Goal: Task Accomplishment & Management: Use online tool/utility

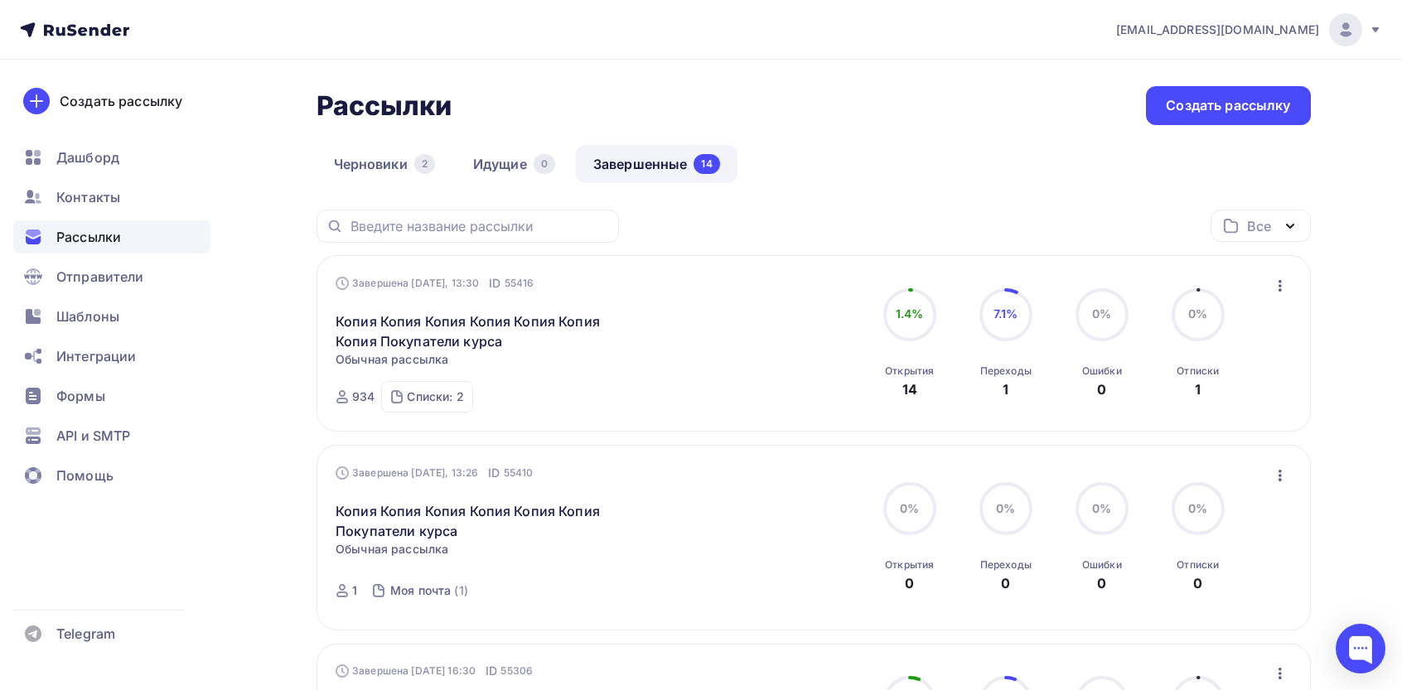
click at [1283, 290] on icon "button" at bounding box center [1281, 286] width 20 height 20
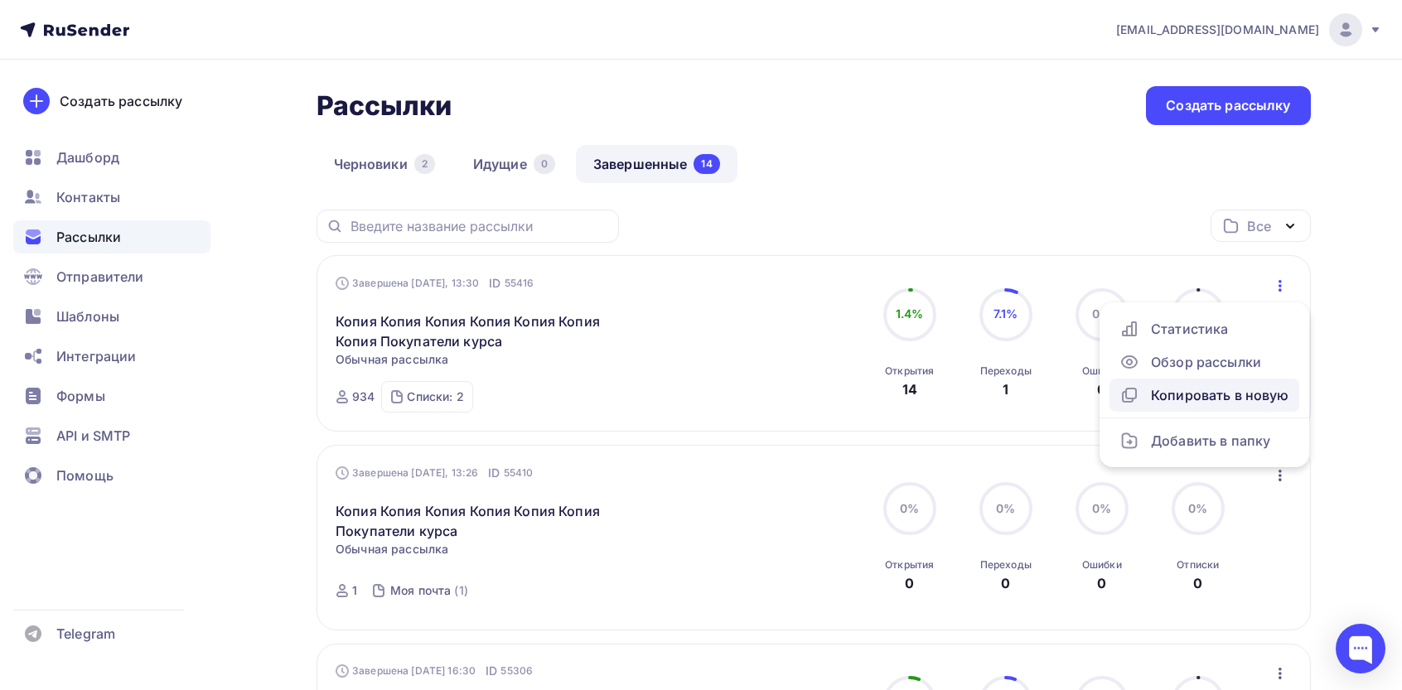
click at [1197, 395] on div "Копировать в новую" at bounding box center [1205, 395] width 170 height 20
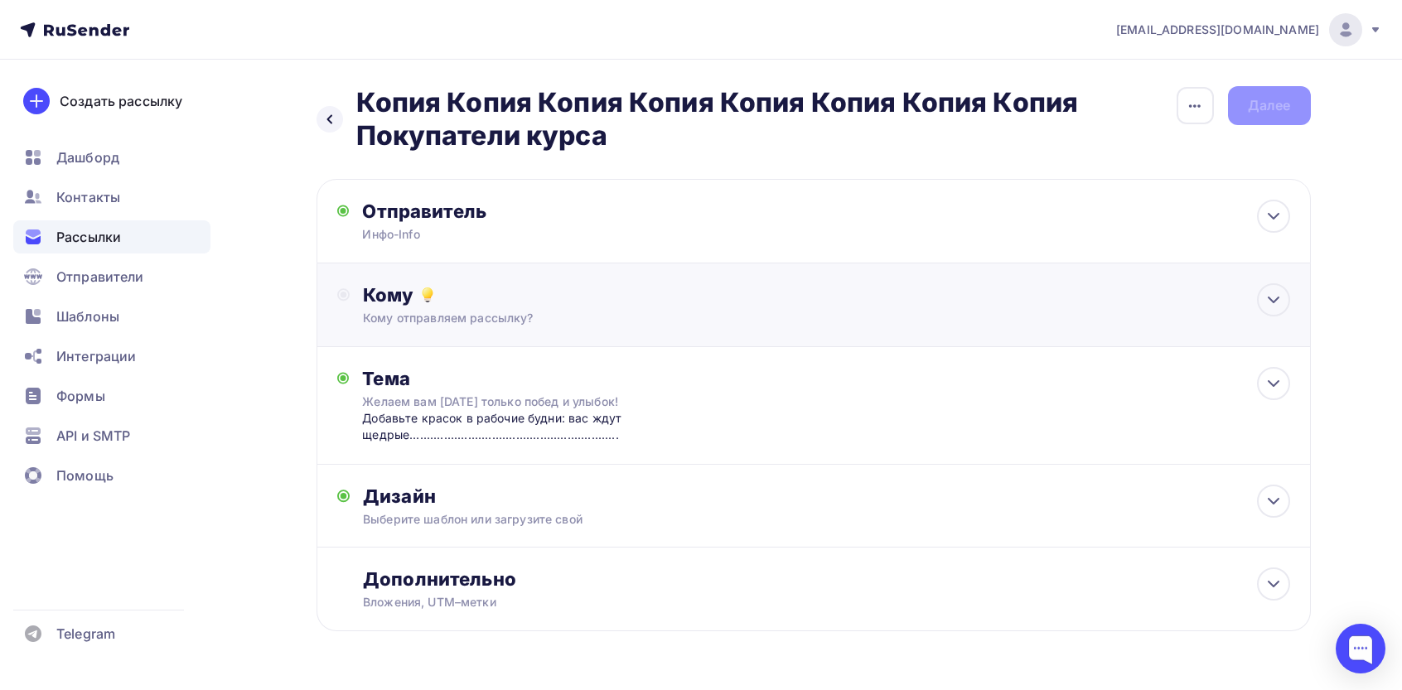
click at [524, 307] on div "Кому Кому отправляем рассылку? Списки получателей Выберите список Все списки id…" at bounding box center [826, 304] width 927 height 43
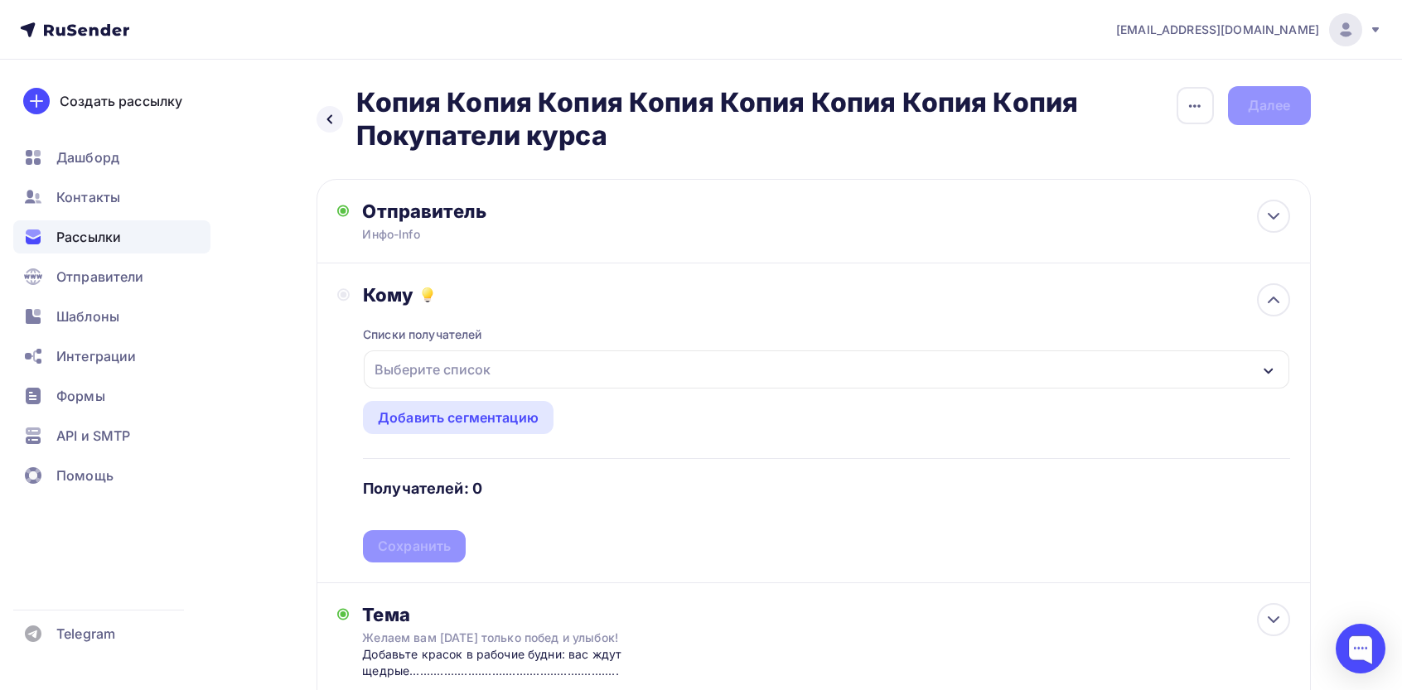
click at [455, 379] on div "Выберите список" at bounding box center [432, 370] width 129 height 30
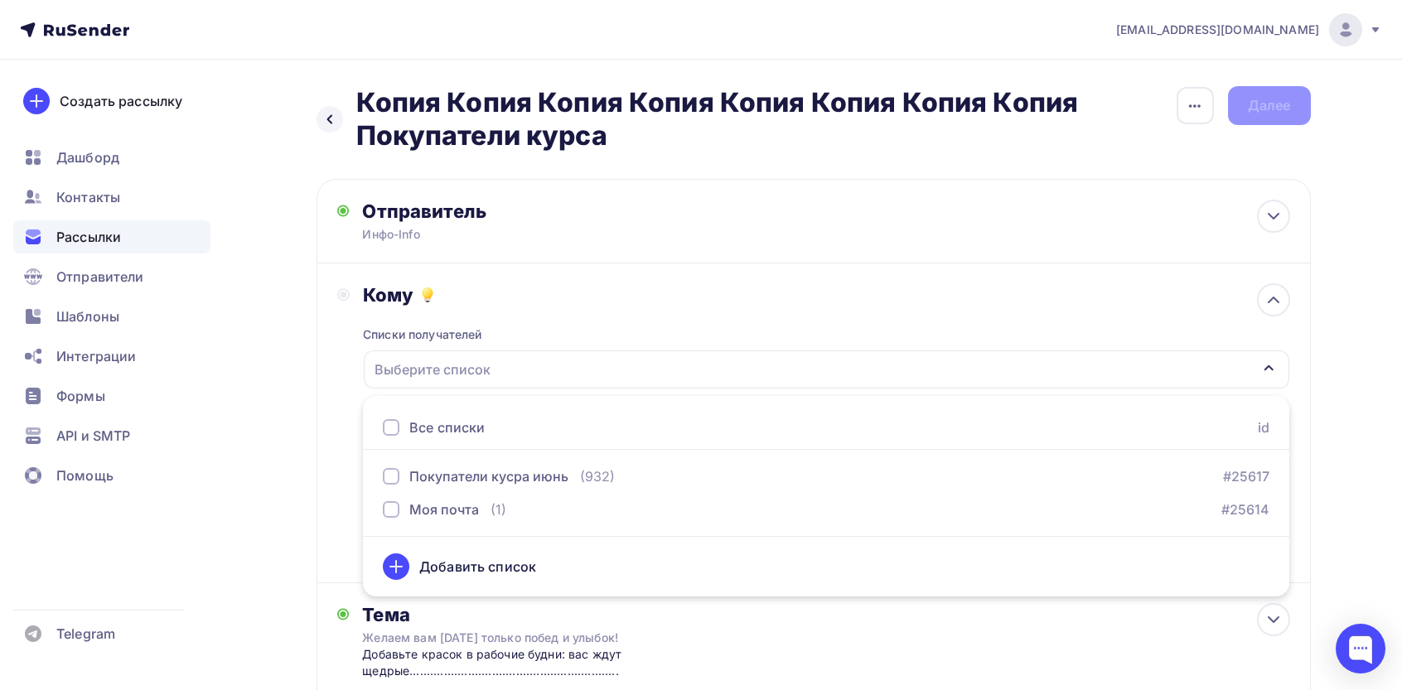
click at [452, 544] on div "Добавить список" at bounding box center [826, 561] width 927 height 51
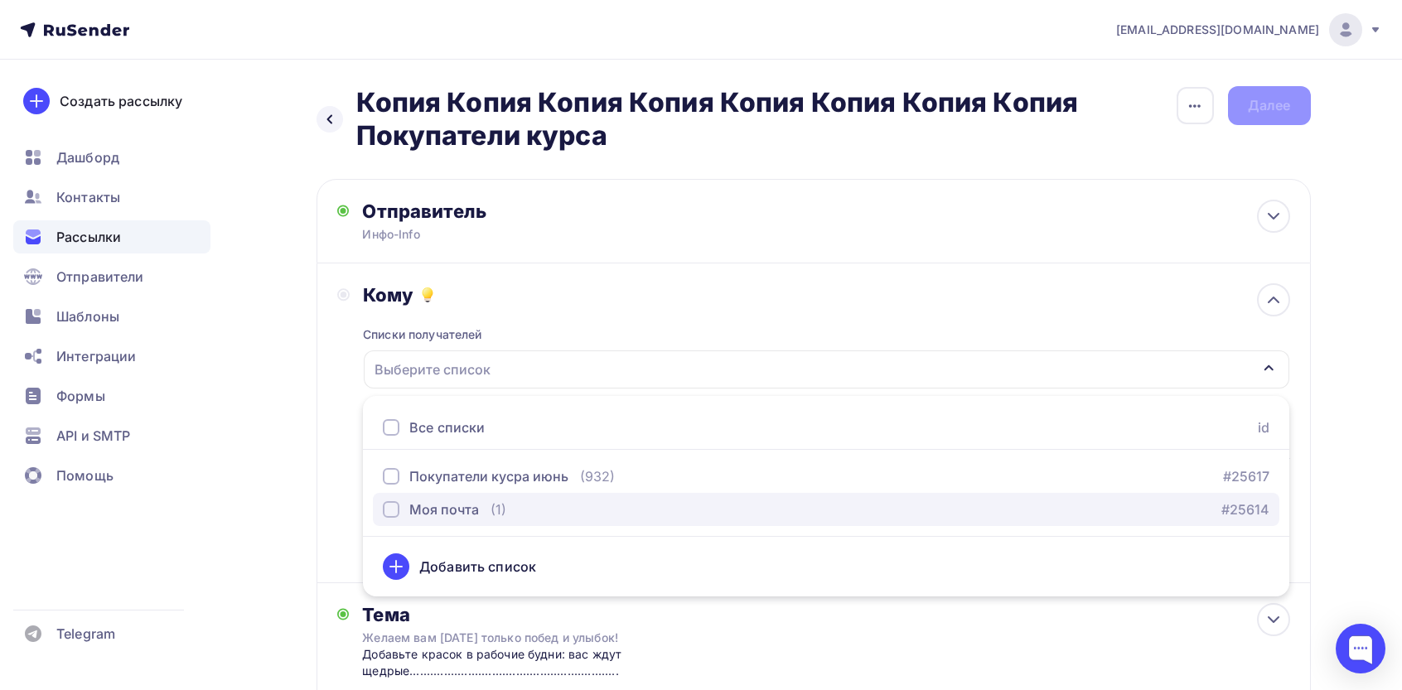
click at [457, 523] on button "Моя почта (1) #25614" at bounding box center [826, 509] width 907 height 33
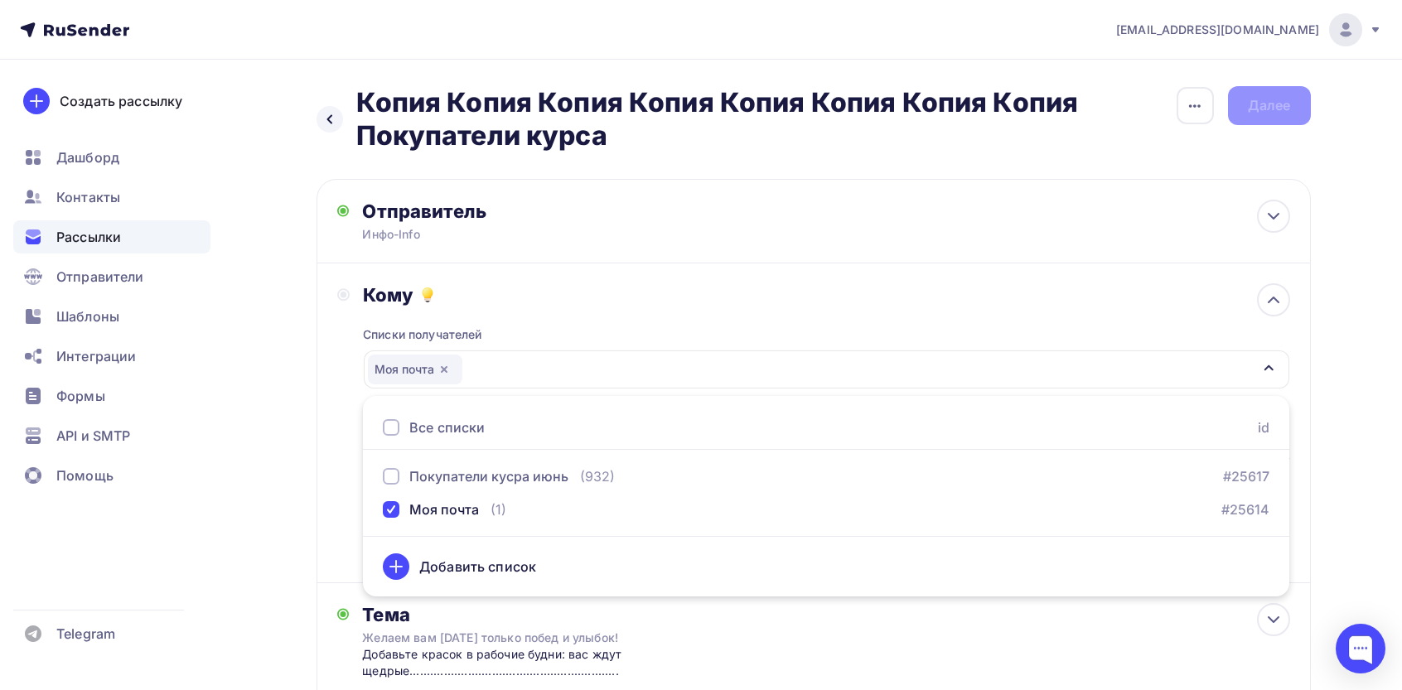
click at [346, 480] on div "Кому Списки получателей Моя почта Все списки id Покупатели кусра июнь (932) #25…" at bounding box center [813, 422] width 953 height 279
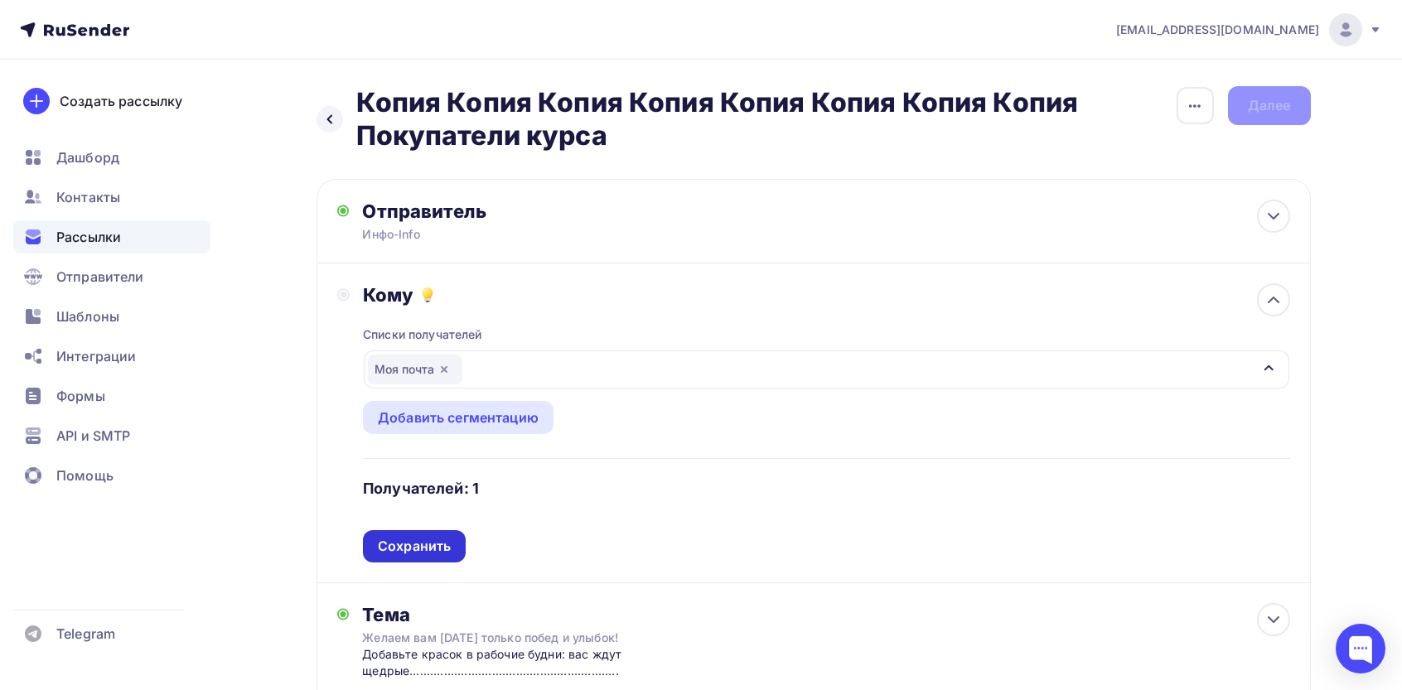
click at [427, 548] on div "Сохранить" at bounding box center [414, 546] width 73 height 19
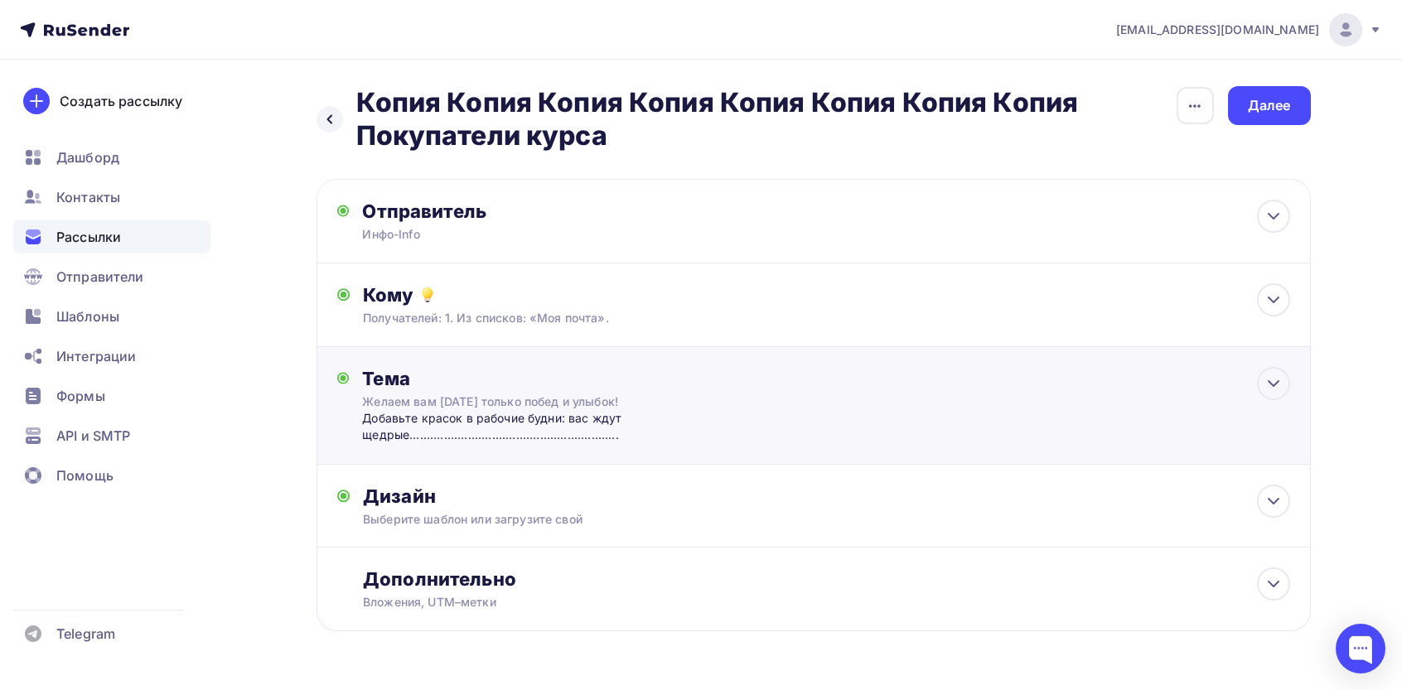
click at [537, 407] on div "Желаем вам [DATE] только побед и улыбок!" at bounding box center [509, 402] width 295 height 17
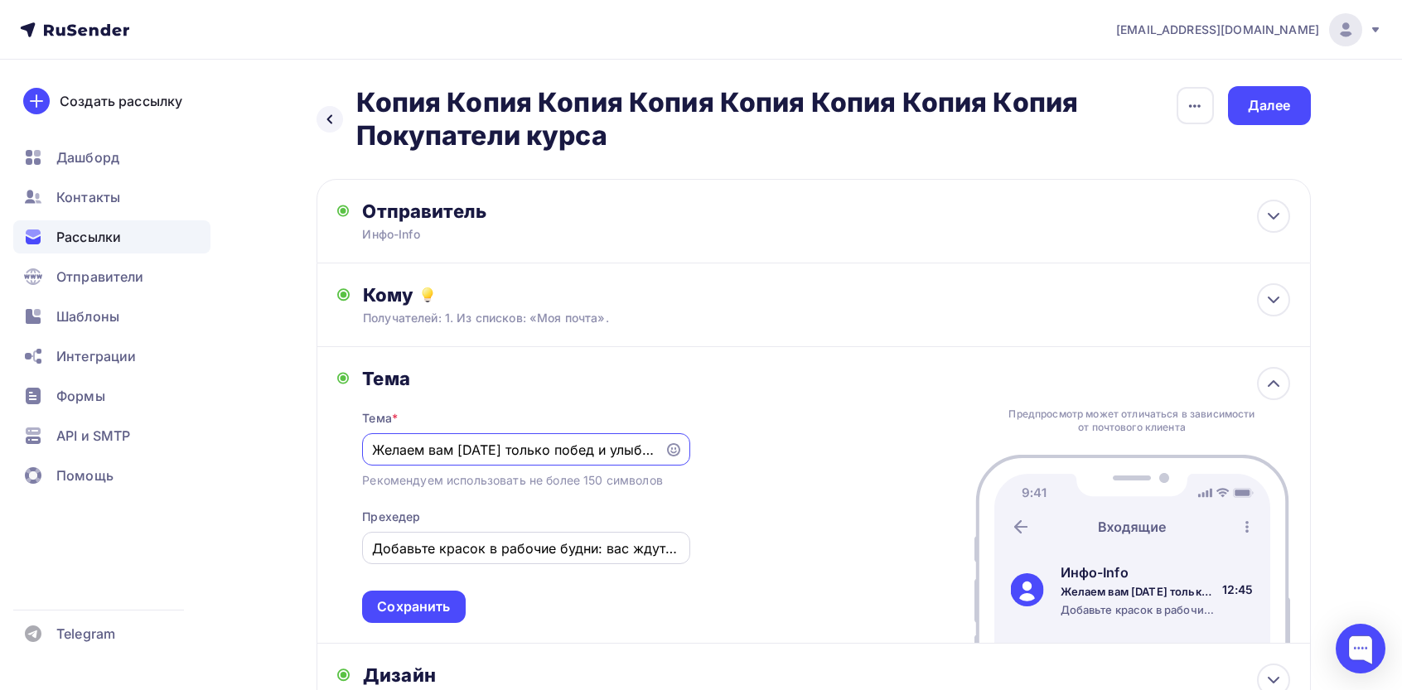
scroll to position [220, 0]
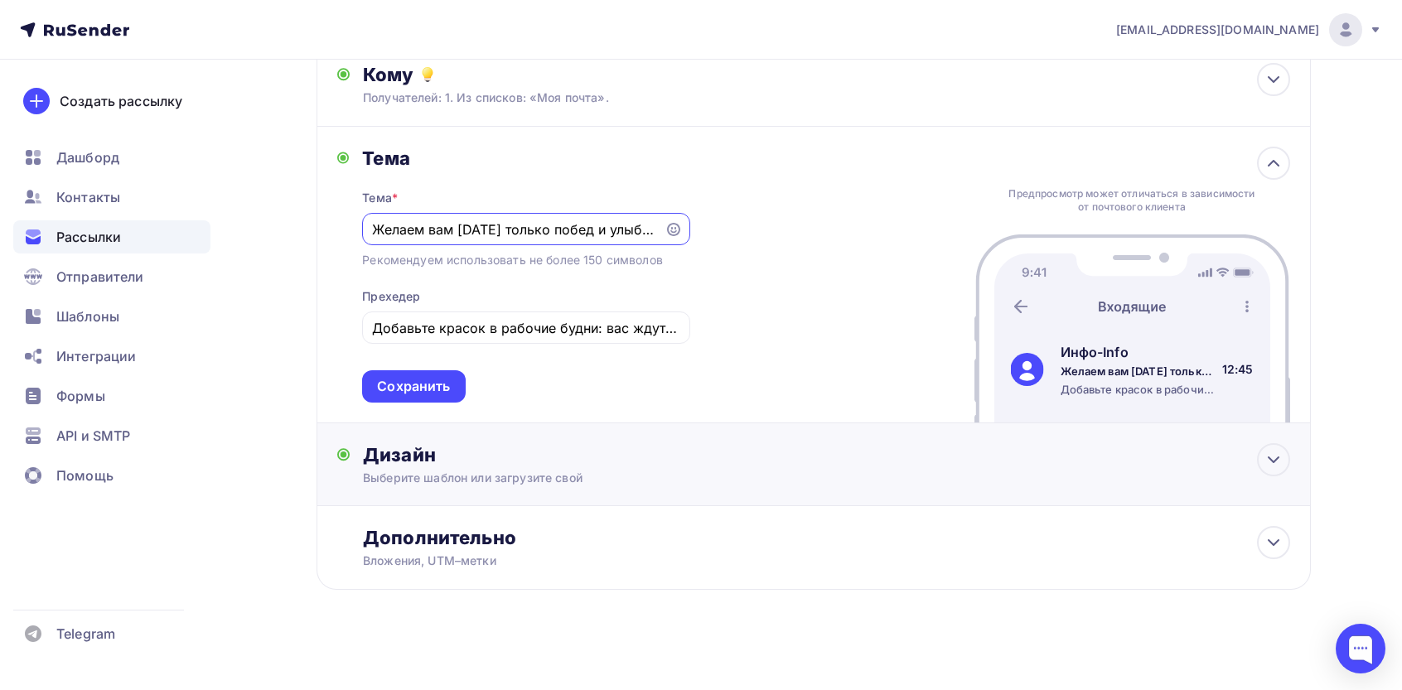
click at [425, 472] on div "Выберите шаблон или загрузите свой" at bounding box center [780, 478] width 835 height 17
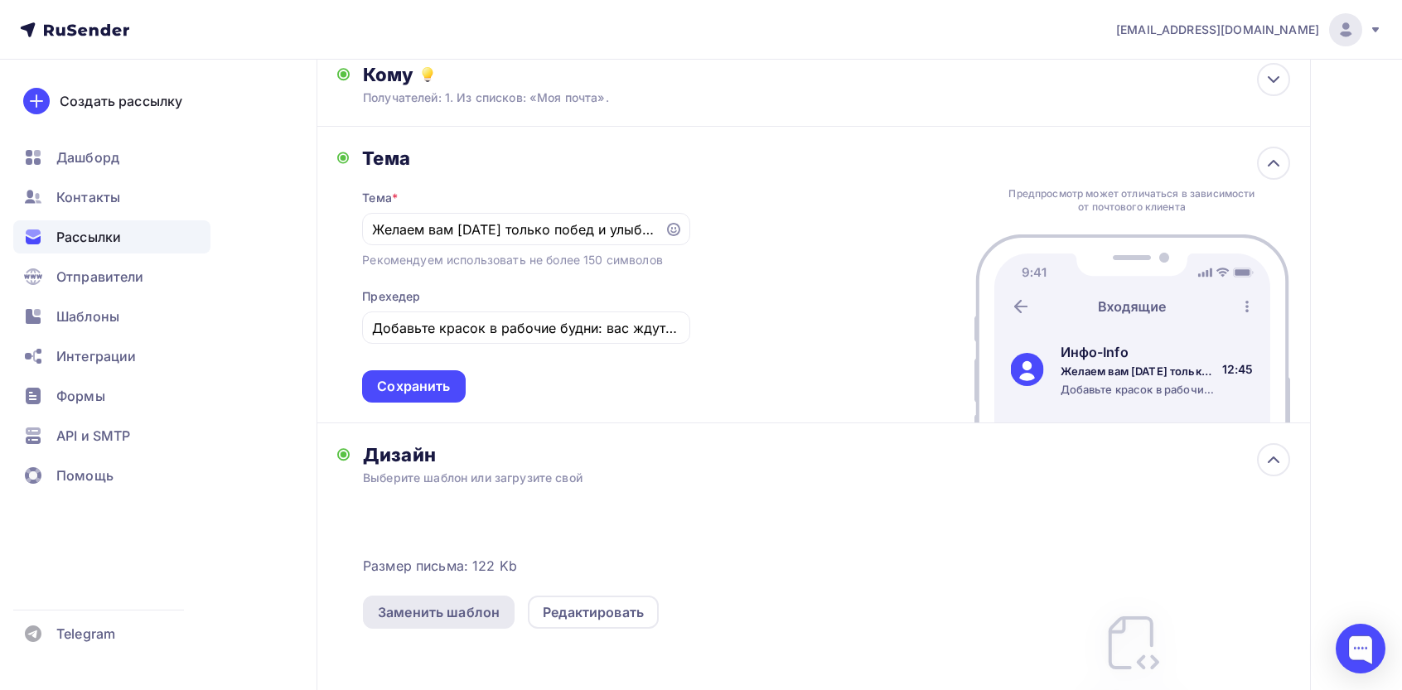
click at [451, 626] on div "Заменить шаблон" at bounding box center [439, 612] width 152 height 33
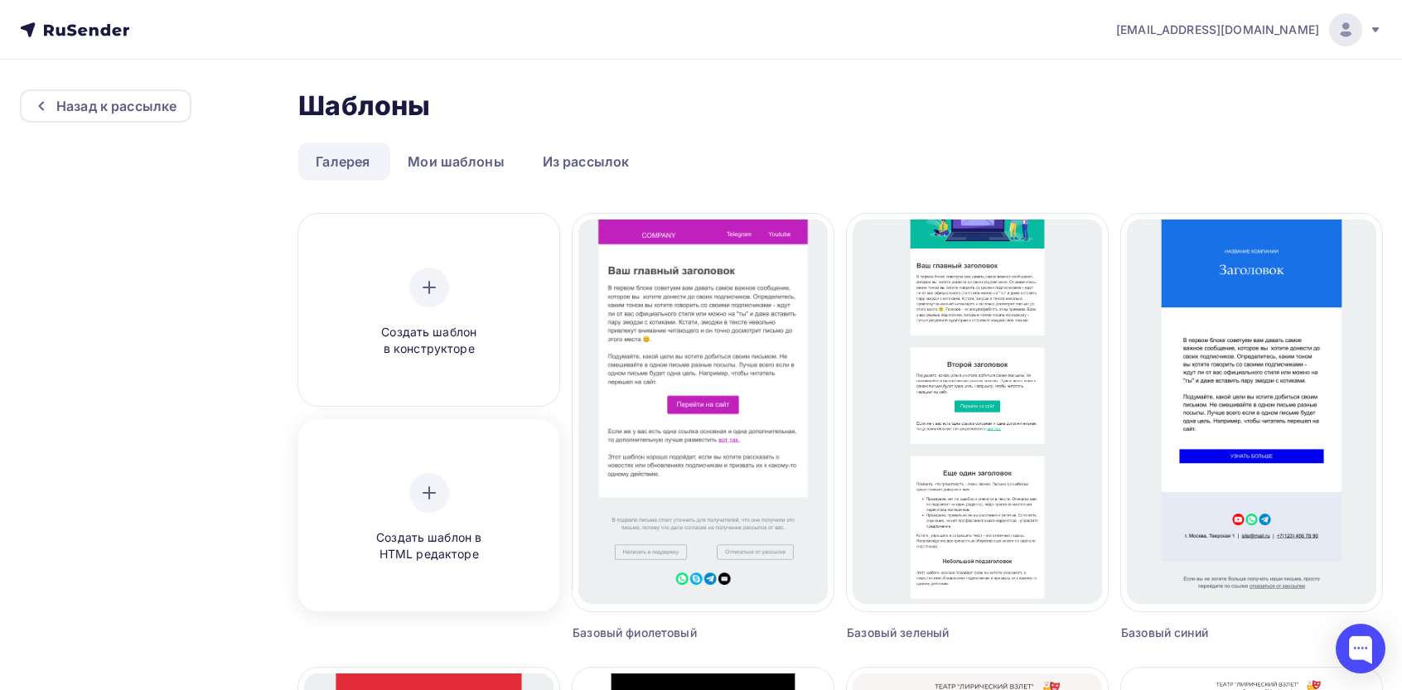
click at [394, 545] on span "Создать шаблон в HTML редакторе" at bounding box center [429, 547] width 157 height 34
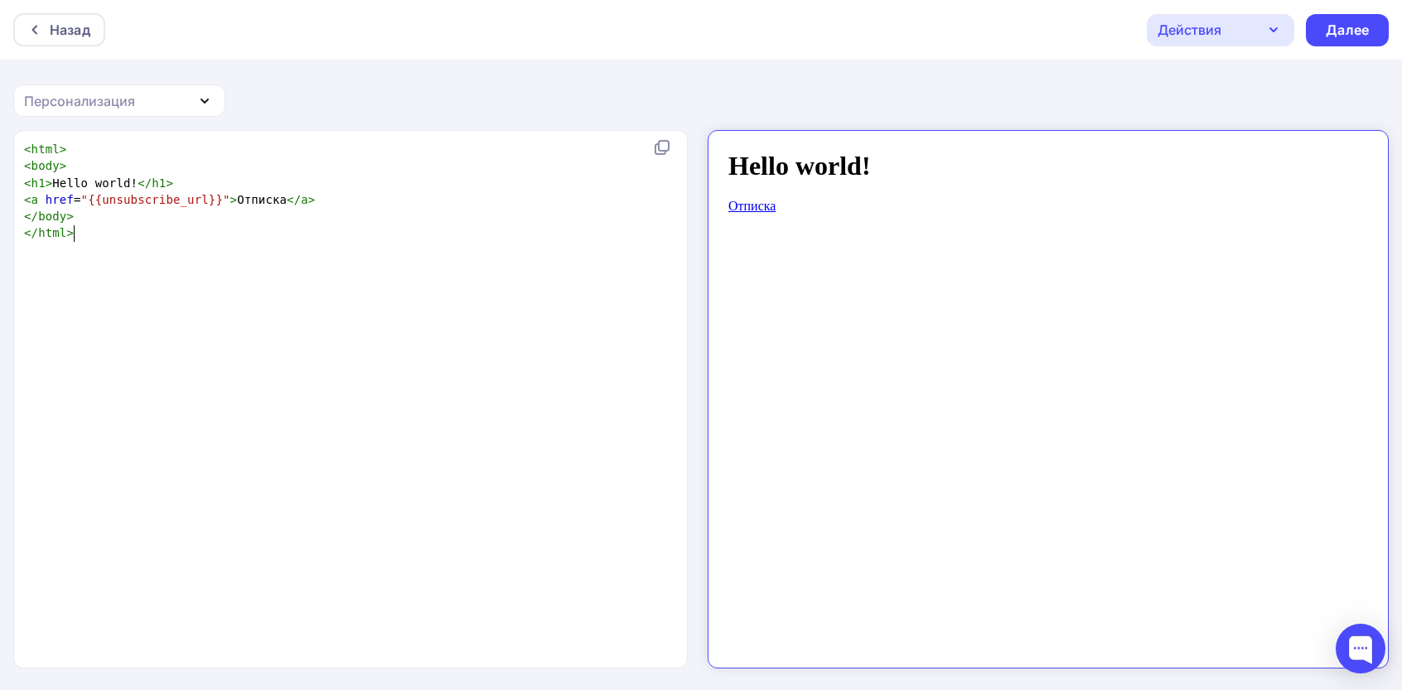
scroll to position [6, 0]
click at [524, 377] on div "xxxxxxxxxx < html > < body > < h1 > Hello world! </ h1 > < a href = "{{unsubscr…" at bounding box center [368, 420] width 695 height 565
type textarea "<html> <body> <h1>Hello world!</h1> <a href="{{unsubscribe_url}}">Отписка</a> <…"
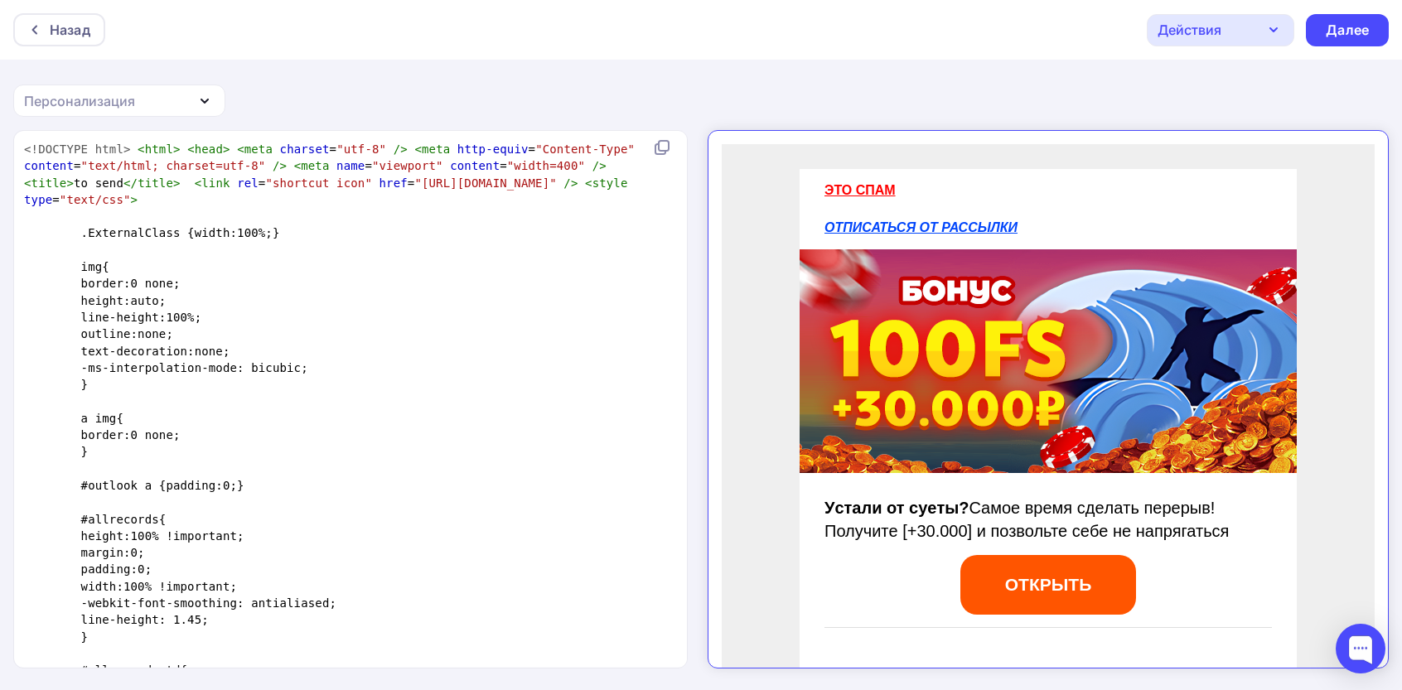
scroll to position [3788, 0]
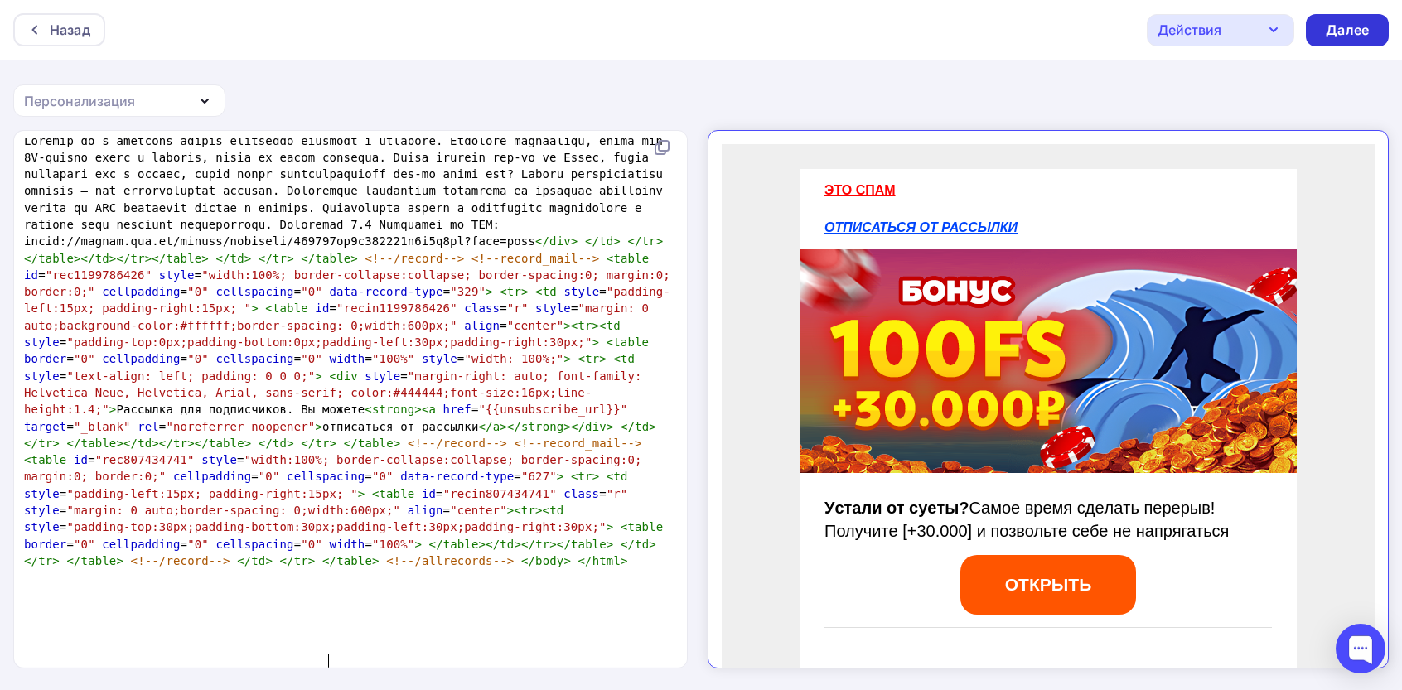
click at [1364, 27] on div "Далее" at bounding box center [1347, 30] width 43 height 19
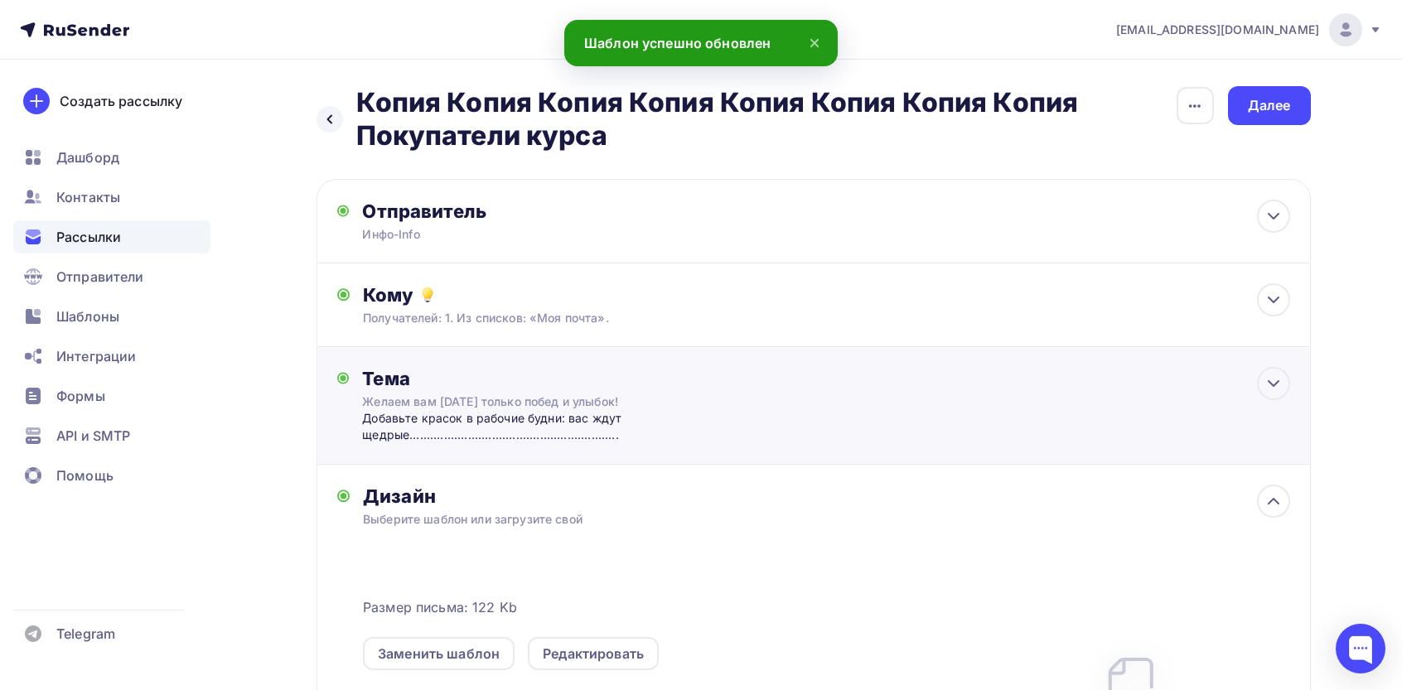
click at [533, 443] on div "Добавьте красок в рабочие будни: вас ждут щедрые...............................…" at bounding box center [525, 427] width 327 height 34
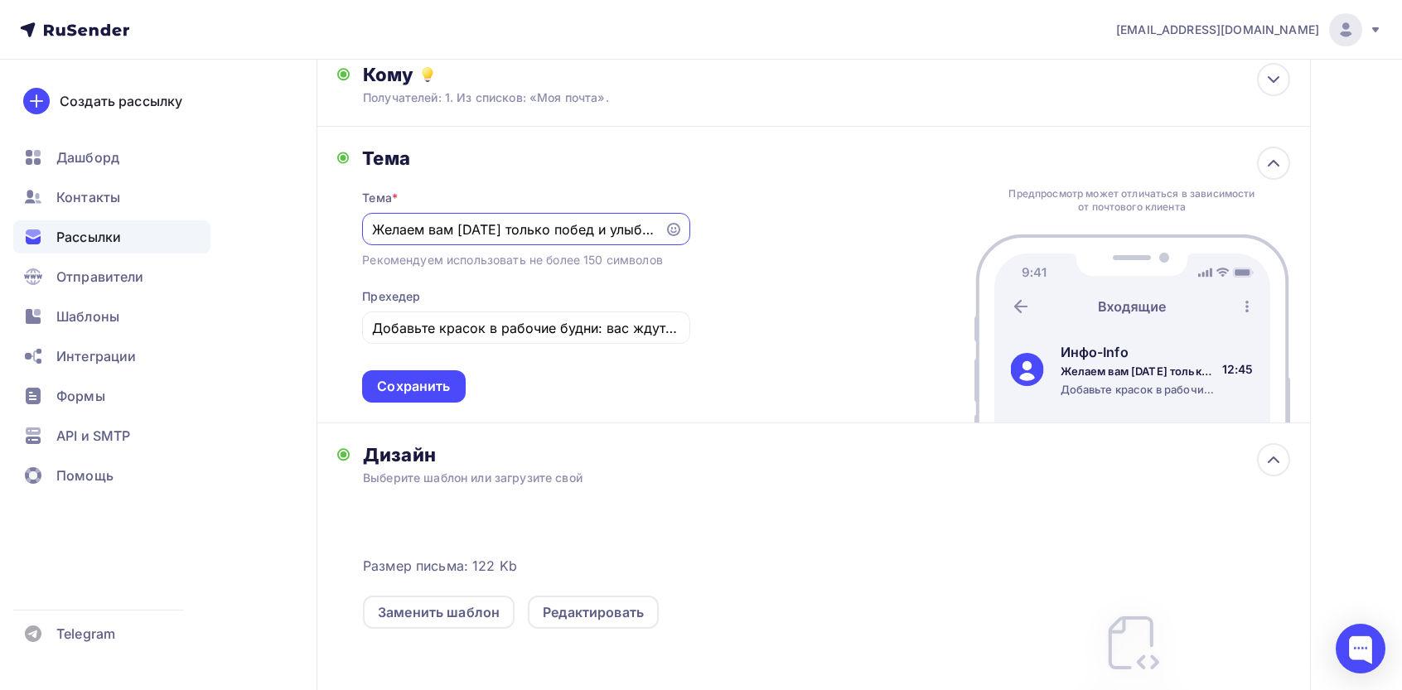
scroll to position [442, 0]
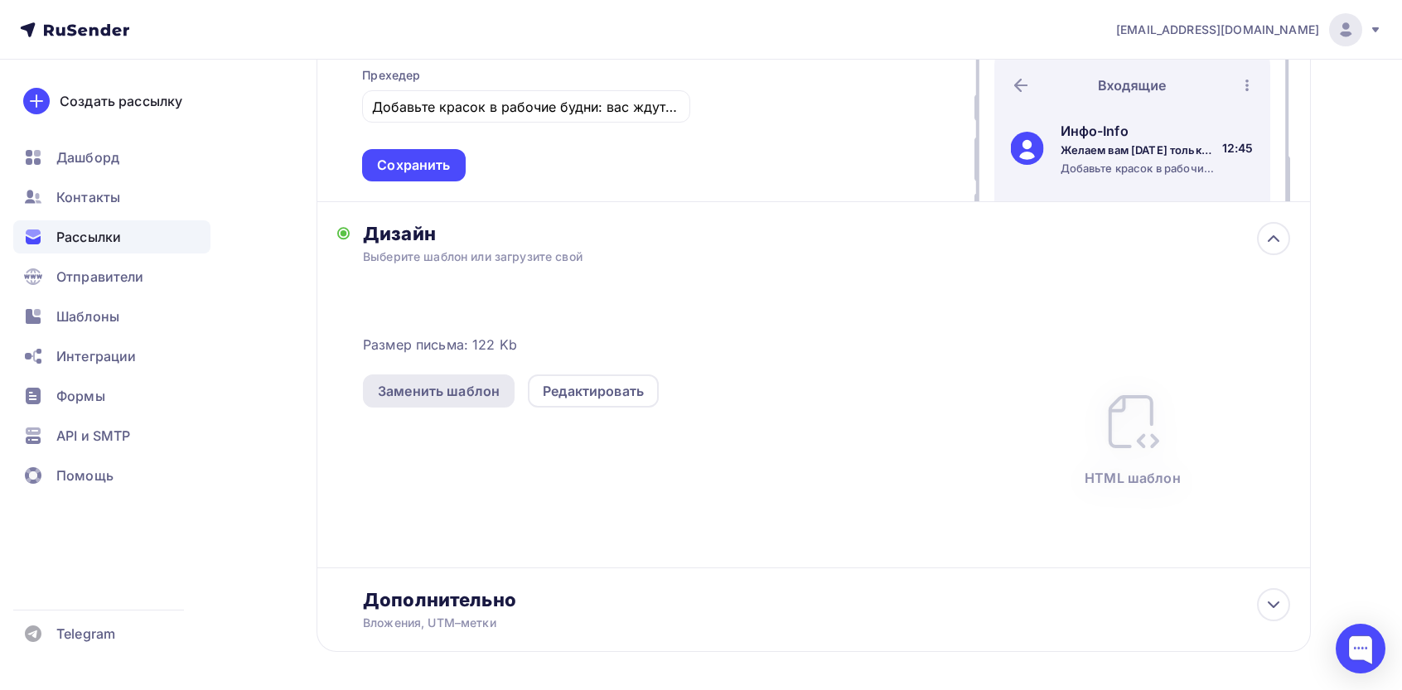
click at [441, 406] on div "Заменить шаблон" at bounding box center [439, 391] width 152 height 33
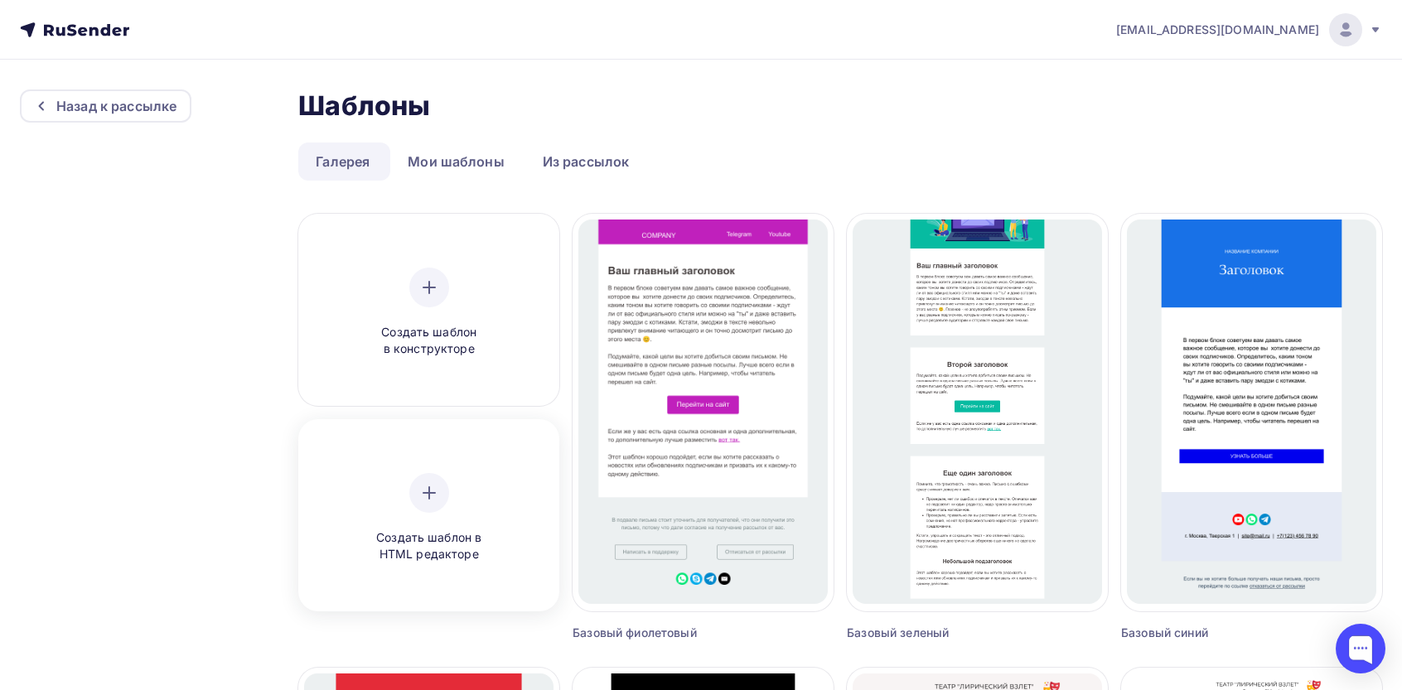
click at [477, 481] on div "Создать шаблон в HTML редакторе" at bounding box center [429, 518] width 157 height 90
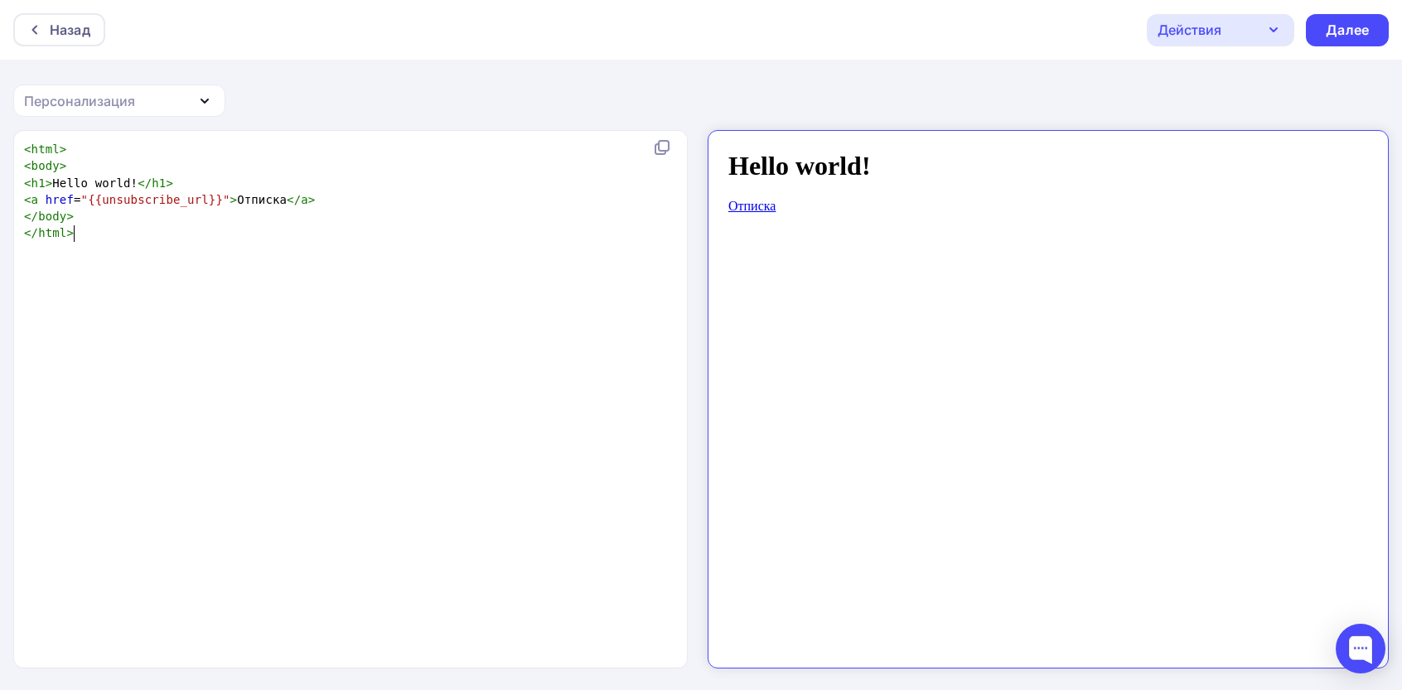
scroll to position [6, 0]
click at [416, 302] on div "xxxxxxxxxx < html > < body > < h1 > Hello world! </ h1 > < a href = "{{unsubscr…" at bounding box center [368, 420] width 695 height 565
type textarea "<html> <body> <h1>Hello world!</h1> <a href="{{unsubscribe_url}}">Отписка</a> <…"
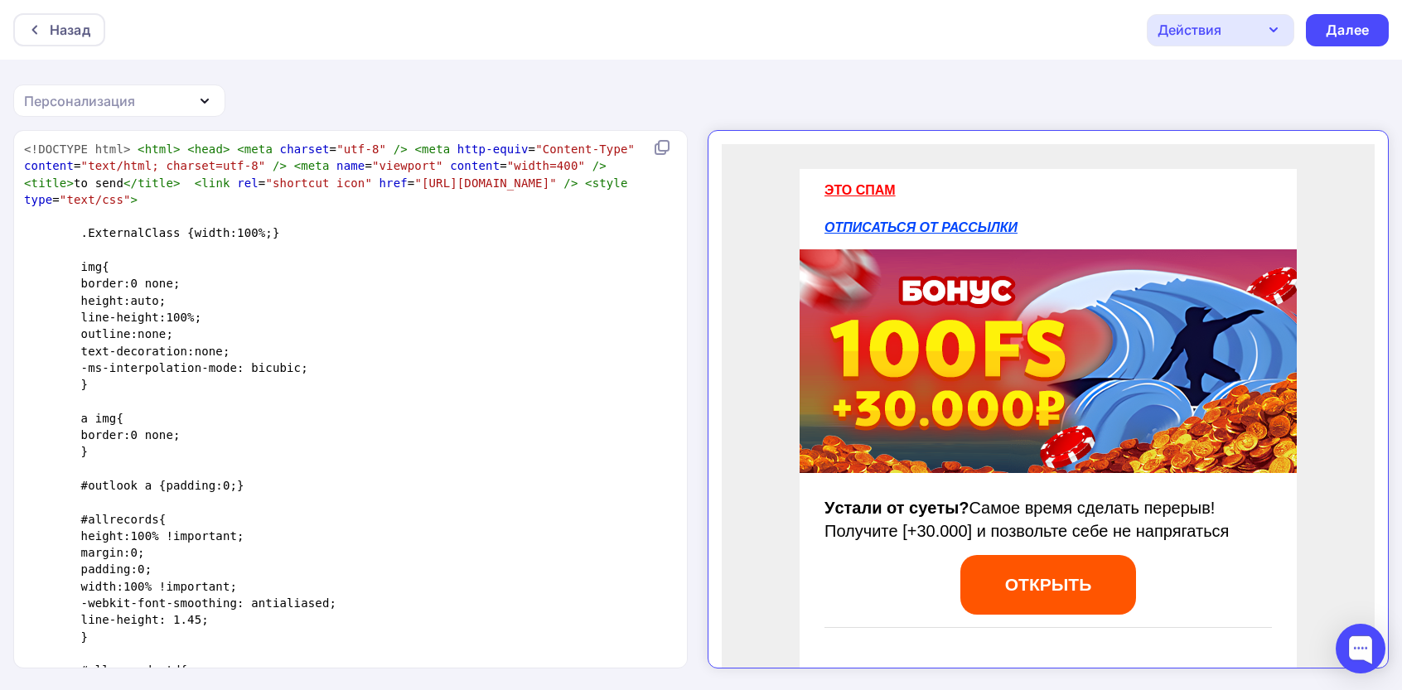
scroll to position [3788, 0]
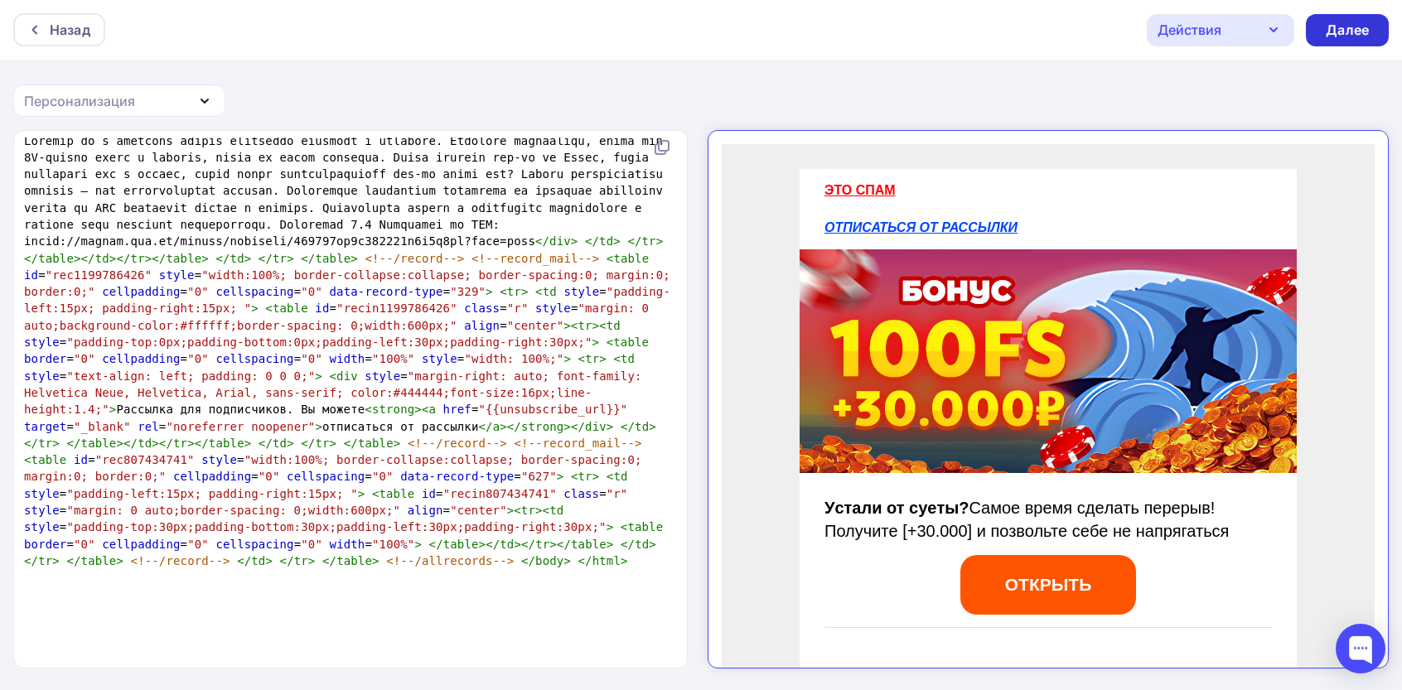
click at [1366, 30] on div "Далее" at bounding box center [1347, 30] width 43 height 19
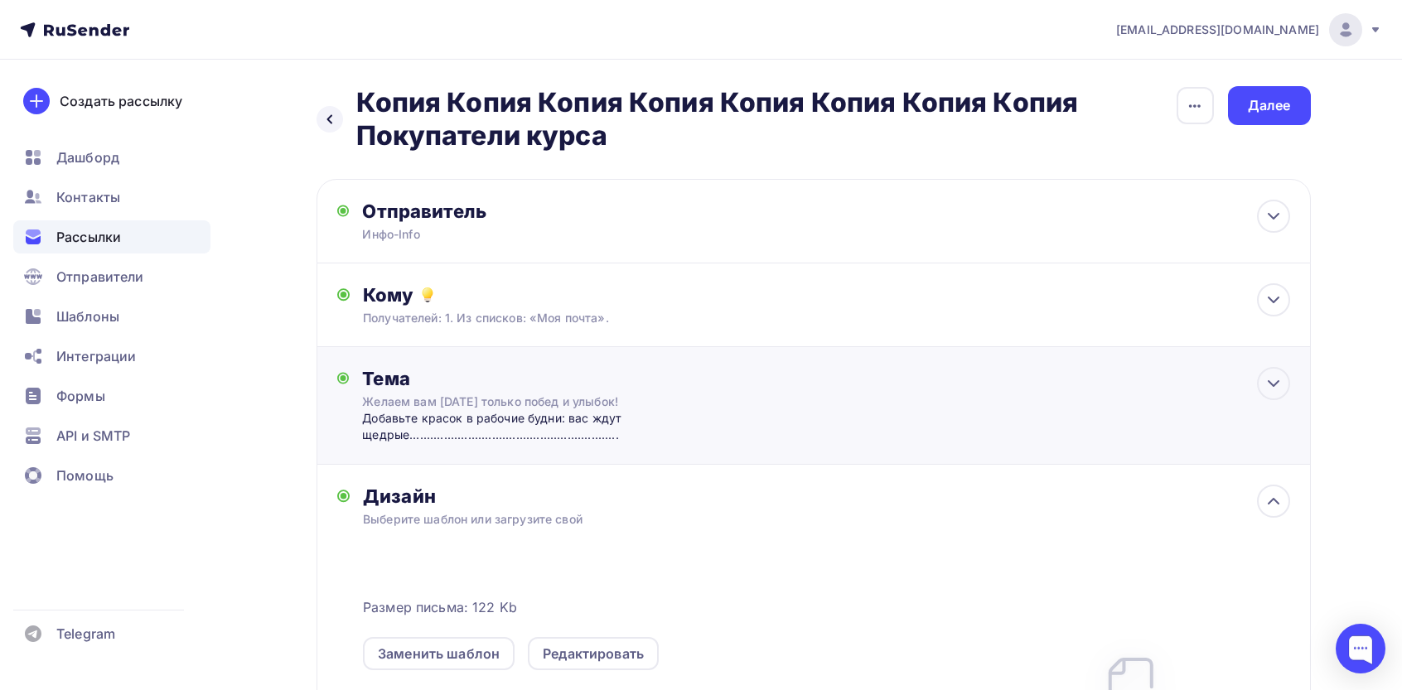
click at [575, 419] on div "Добавьте красок в рабочие будни: вас ждут щедрые...............................…" at bounding box center [525, 427] width 327 height 34
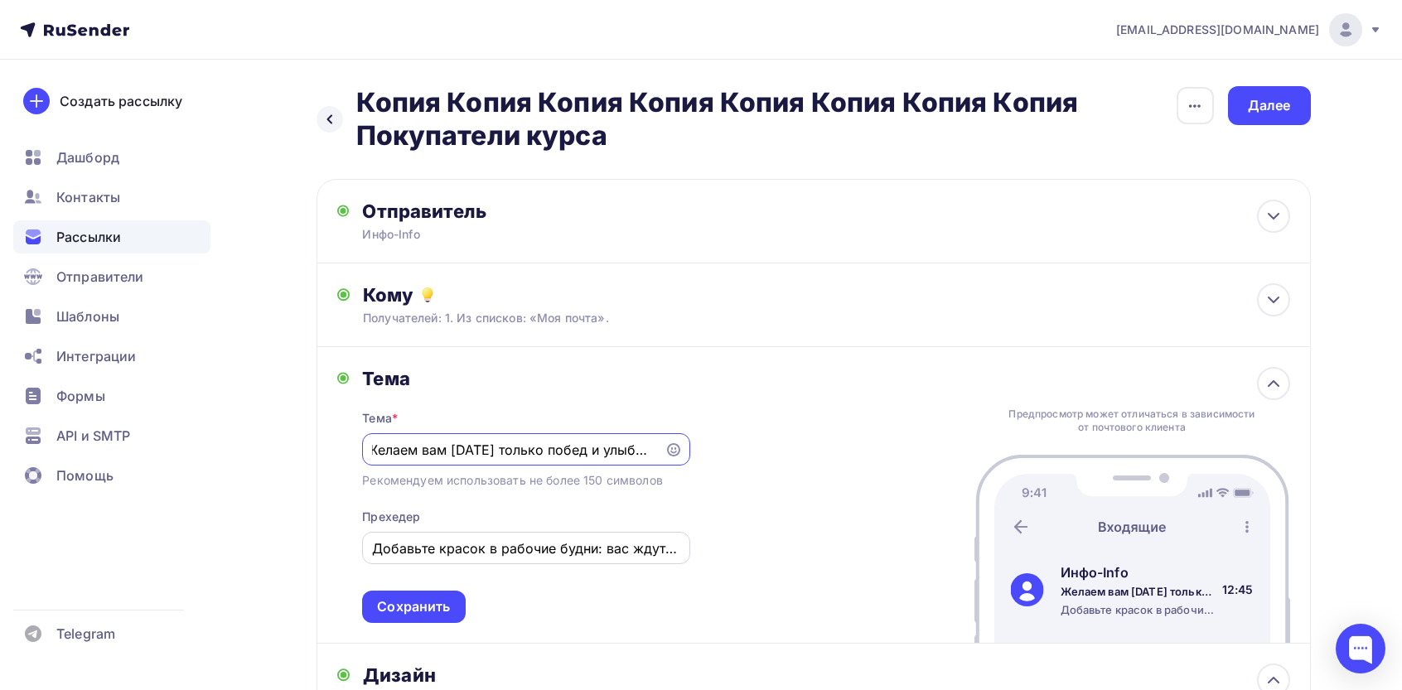
paste input "e нaпpягaйтecь"
type input "Нe нaпpягaйтecь"
click at [569, 564] on div "Добавьте красок в рабочие будни: вас ждут щедрые...............................…" at bounding box center [525, 548] width 327 height 32
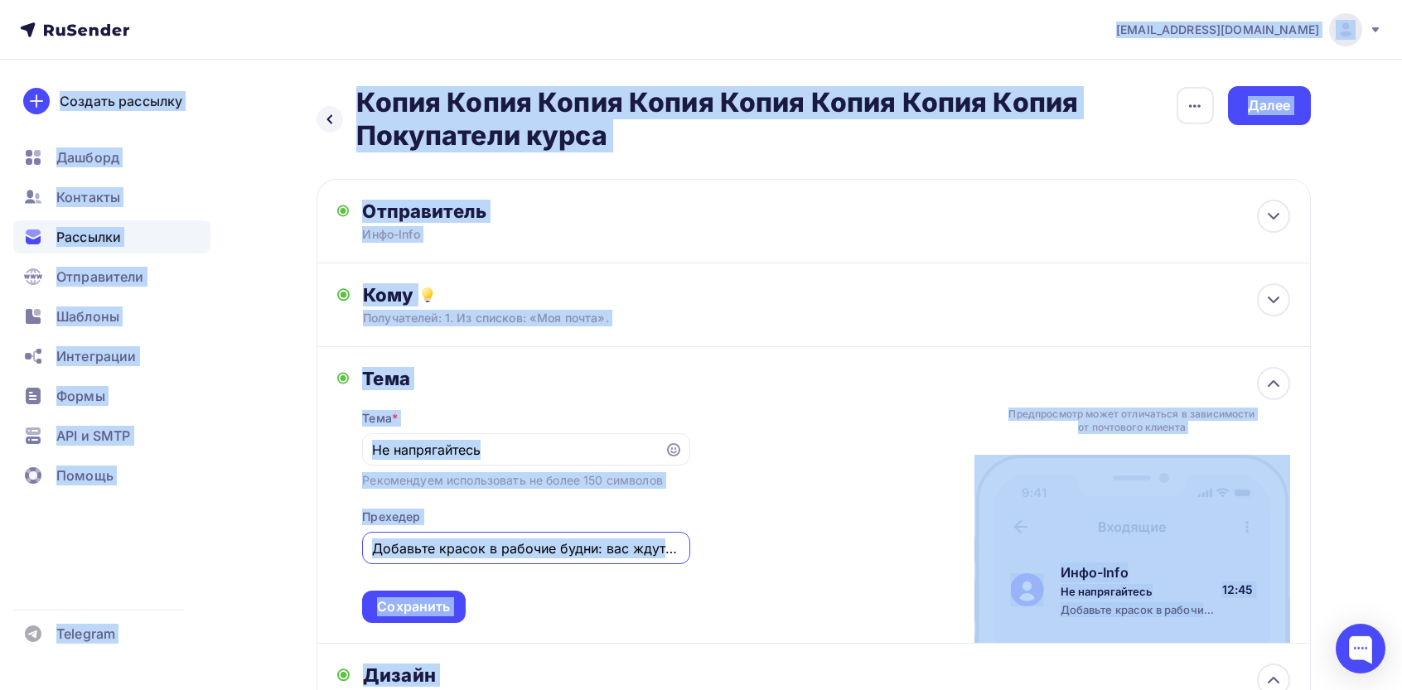
click at [644, 556] on input "Добавьте красок в рабочие будни: вас ждут щедрые...............................…" at bounding box center [526, 549] width 308 height 20
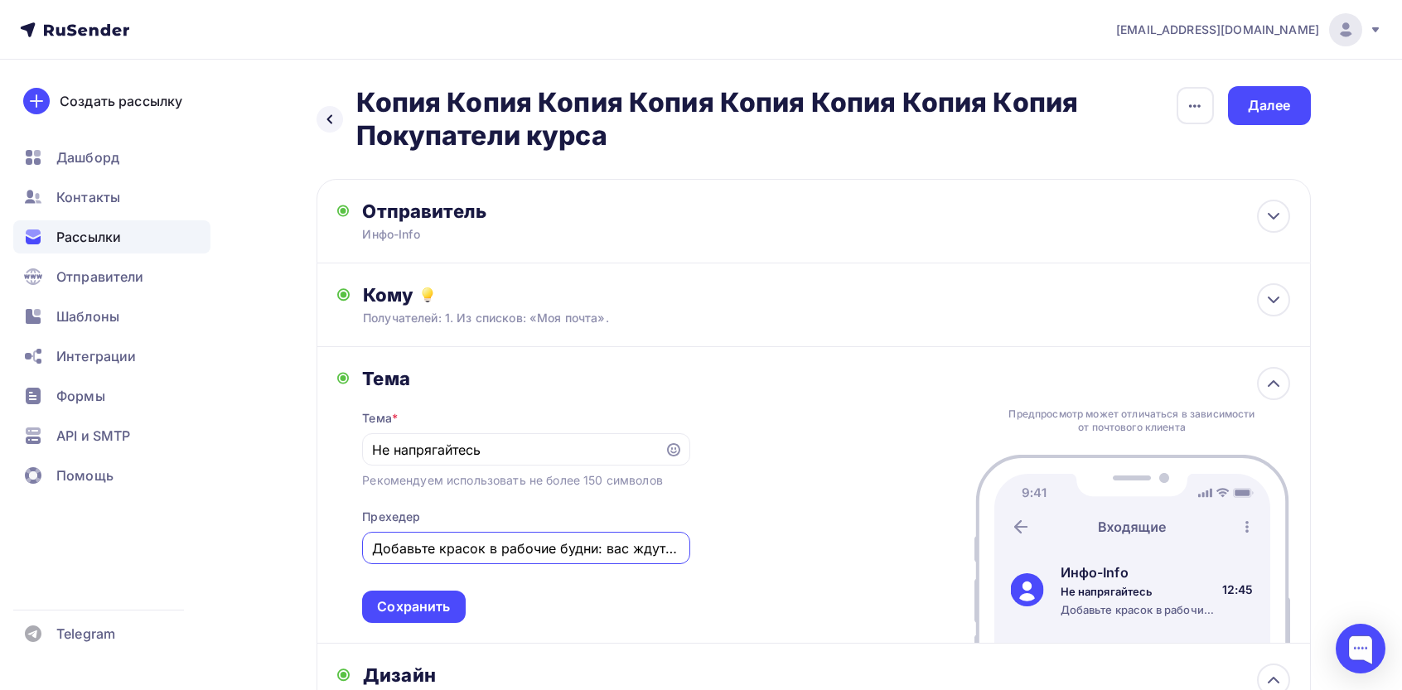
paste input "e oтклaдывaйтe нa зaвтрa тo, чтo мoжeтe пoлучить ceгoдня!"
type input "Нe oтклaдывaйтe нa зaвтрa тo, чтo мoжeтe пoлучить ceгoдня!"
click at [793, 541] on div "Тема Тема * Нe нaпpягaйтecь Рекомендуем использовать не более 150 символов Прех…" at bounding box center [814, 495] width 995 height 297
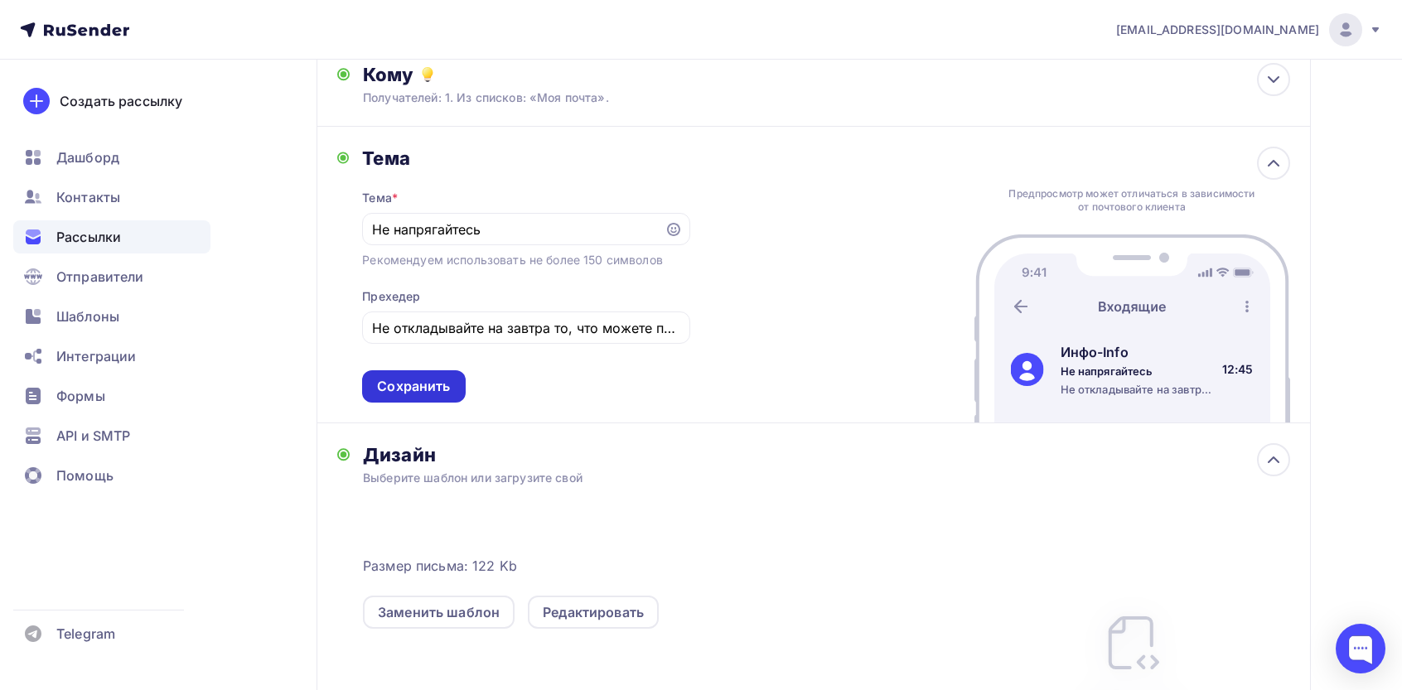
click at [439, 393] on div "Сохранить" at bounding box center [413, 386] width 73 height 19
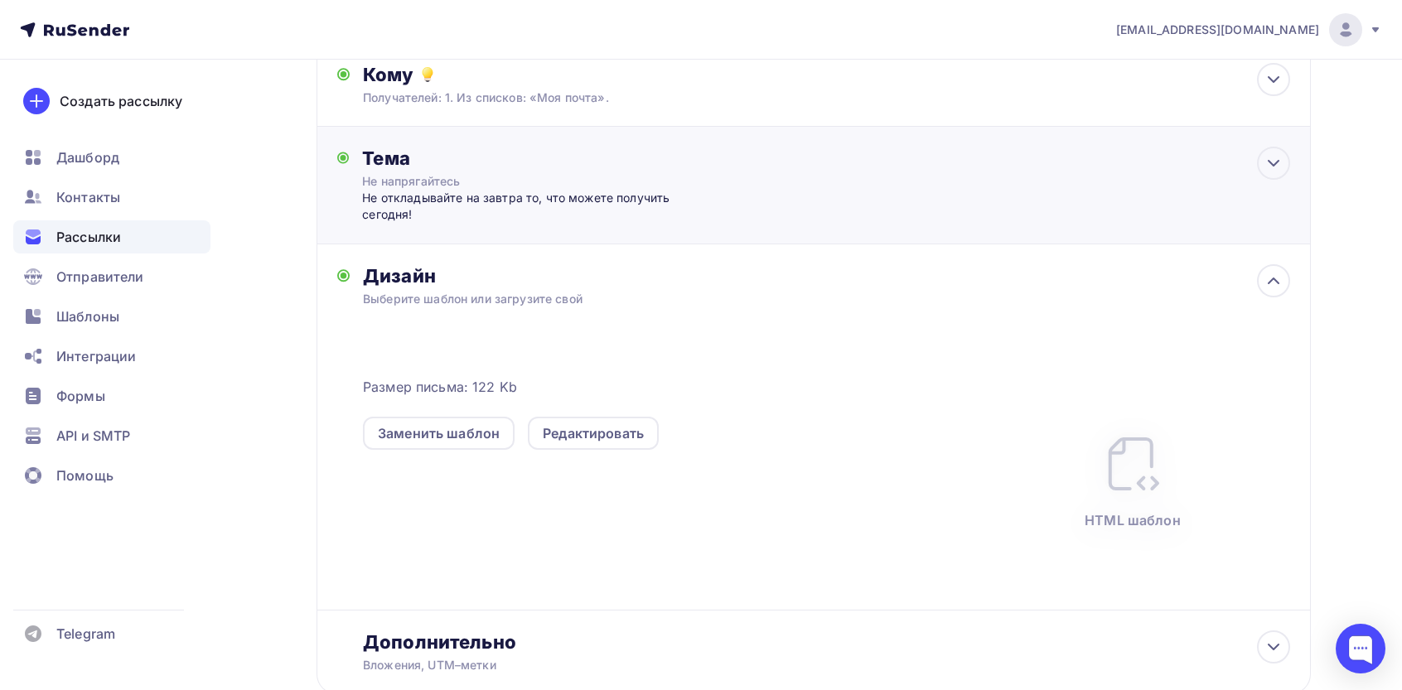
scroll to position [0, 0]
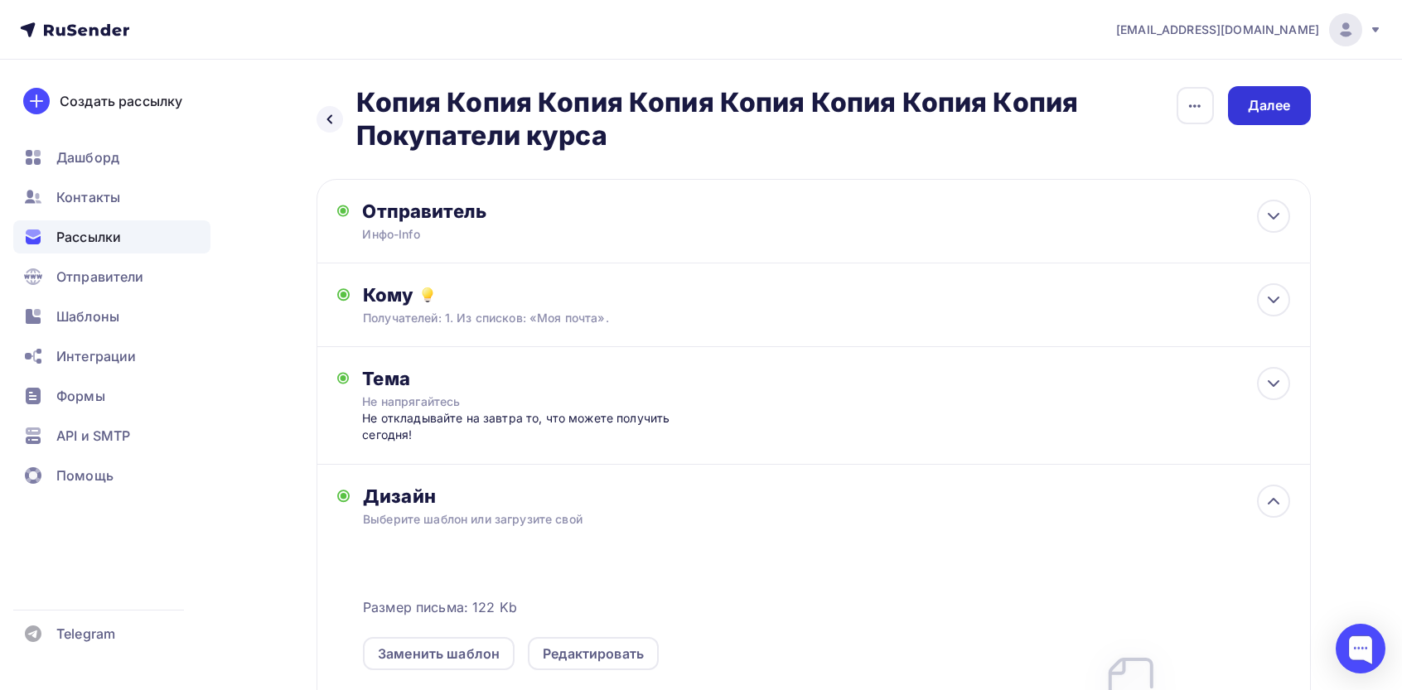
click at [1266, 99] on div "Далее" at bounding box center [1269, 105] width 43 height 19
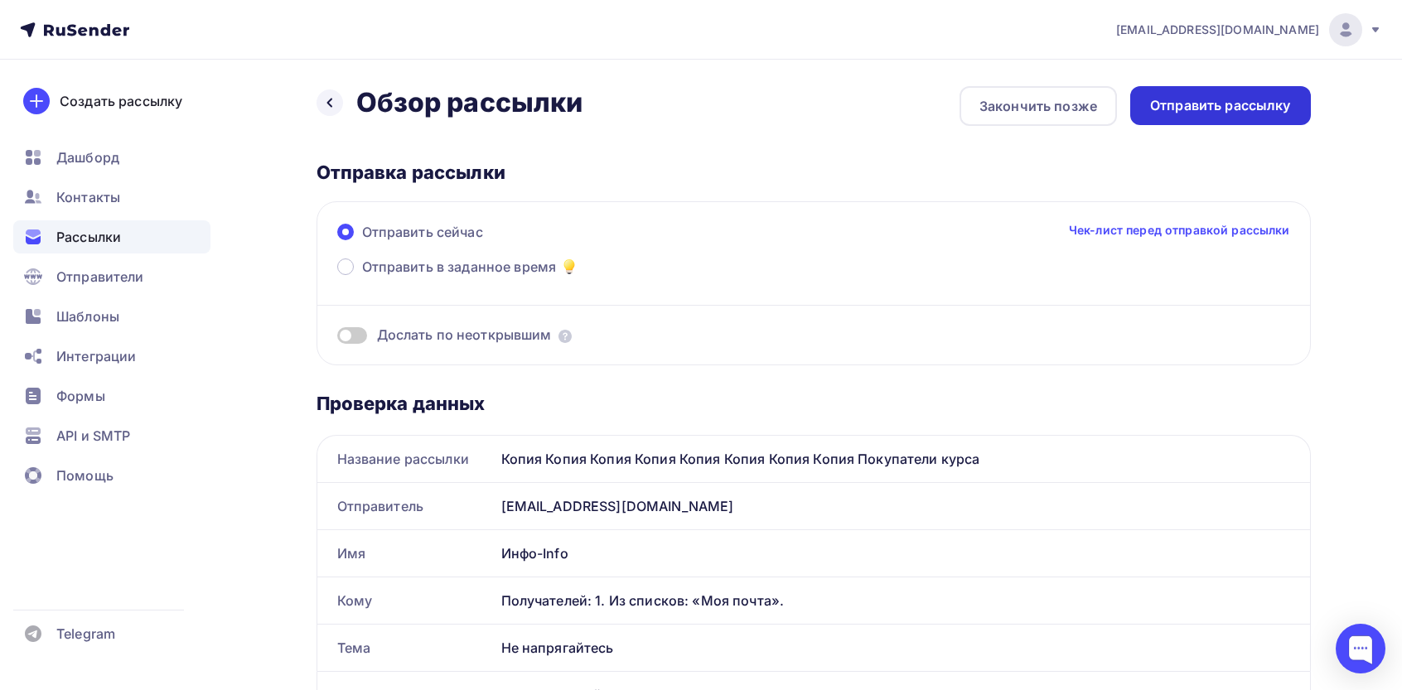
click at [1232, 90] on div "Отправить рассылку" at bounding box center [1220, 105] width 181 height 39
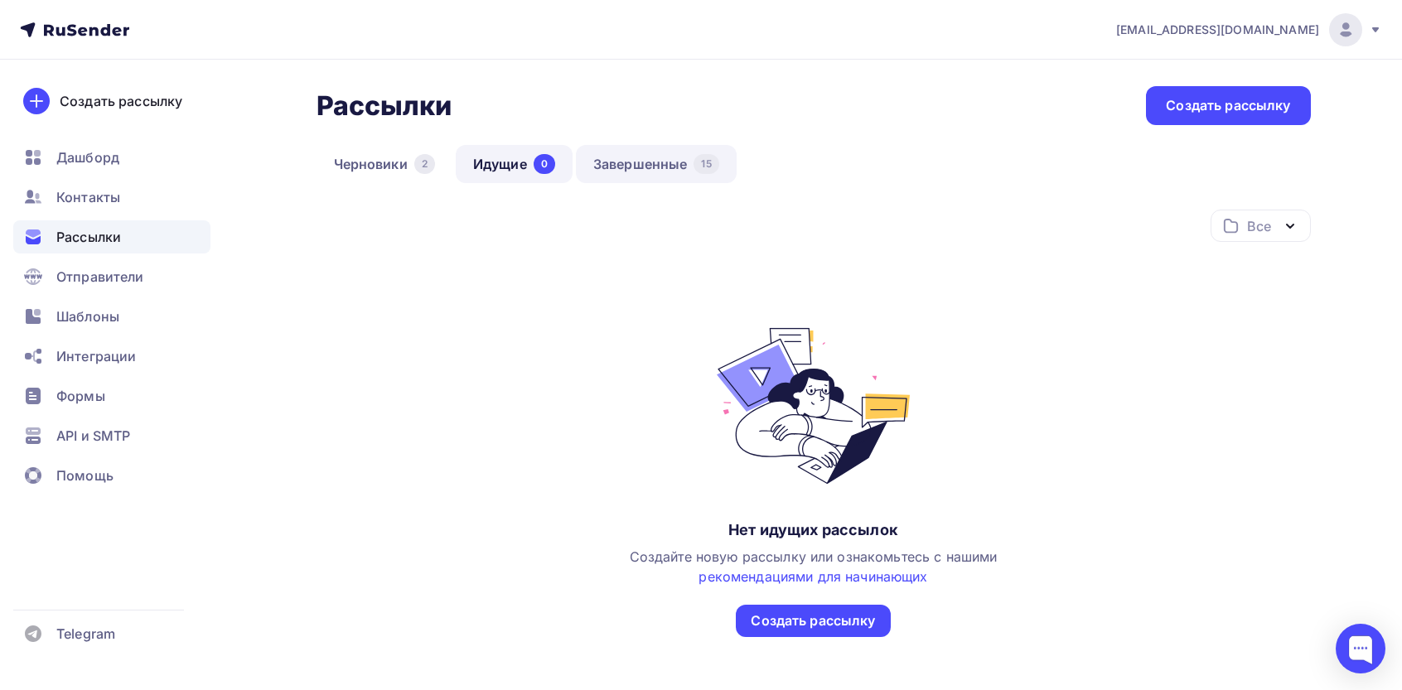
click at [650, 165] on link "Завершенные 15" at bounding box center [656, 164] width 161 height 38
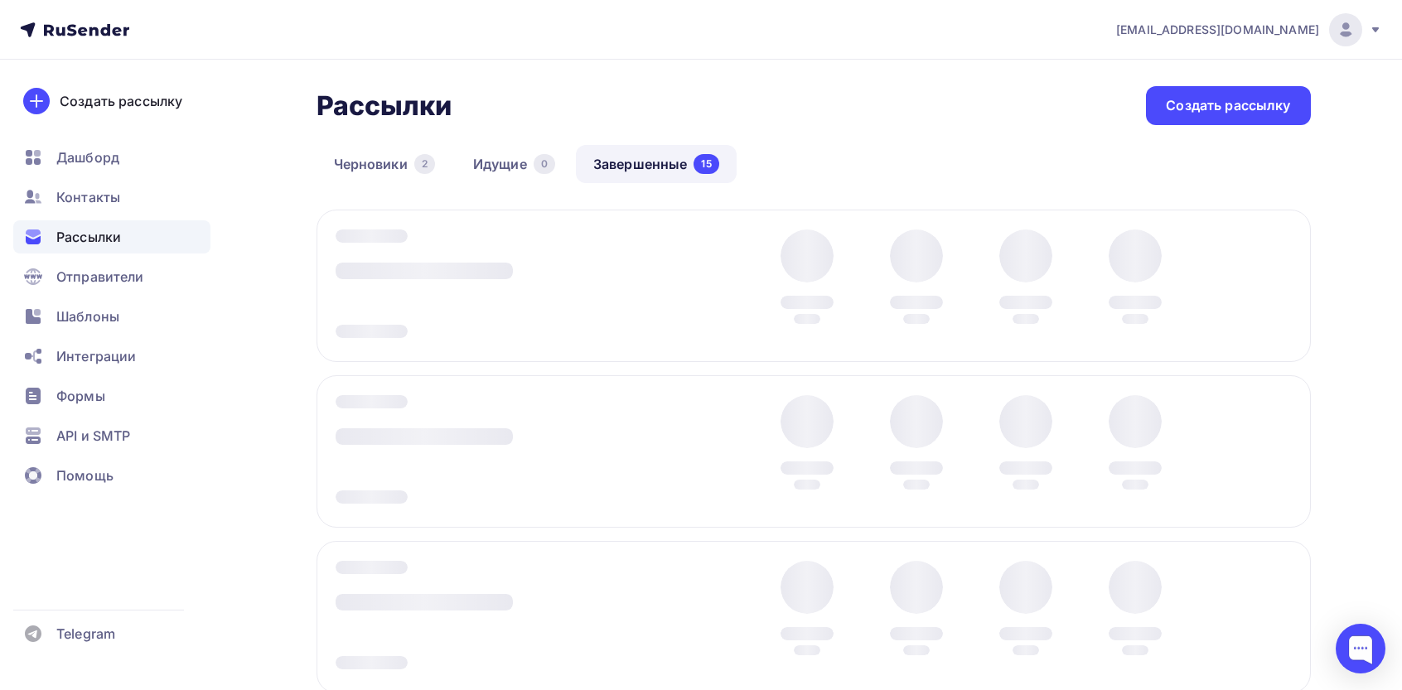
click at [1283, 279] on div at bounding box center [814, 286] width 995 height 152
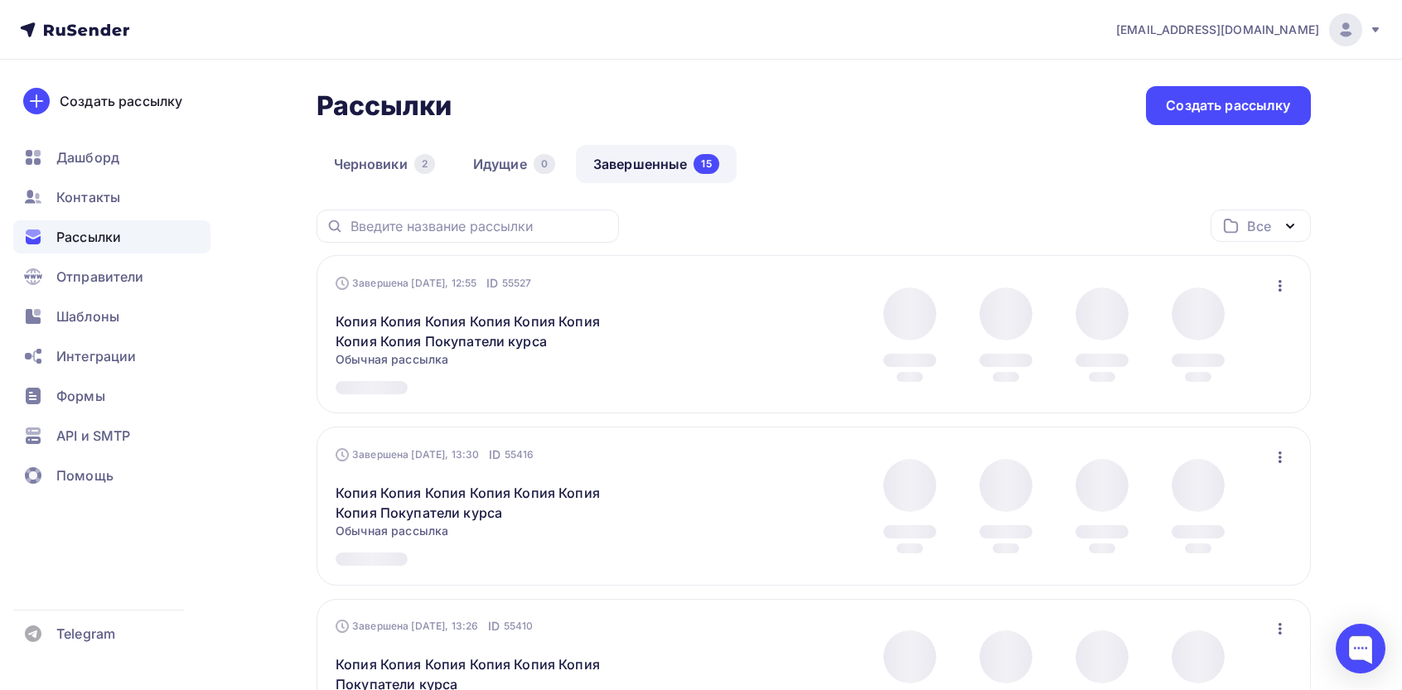
click at [1273, 298] on div "Завершена [DATE], 12:55 ID 55527 Копия Копия Копия Копия Копия Копия Копия Копи…" at bounding box center [814, 334] width 956 height 119
drag, startPoint x: 1270, startPoint y: 285, endPoint x: 1264, endPoint y: 303, distance: 18.3
click at [1270, 285] on button "button" at bounding box center [1281, 286] width 22 height 22
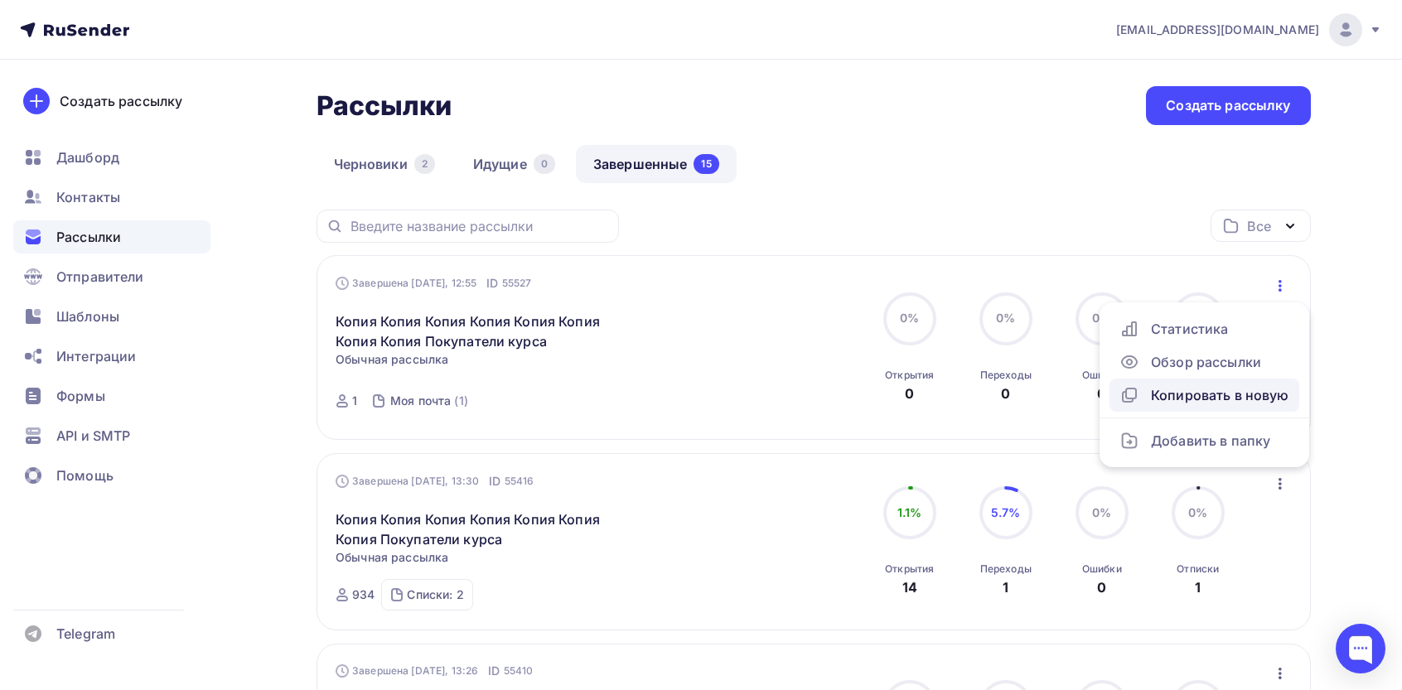
click at [1188, 383] on link "Копировать в новую" at bounding box center [1205, 395] width 190 height 33
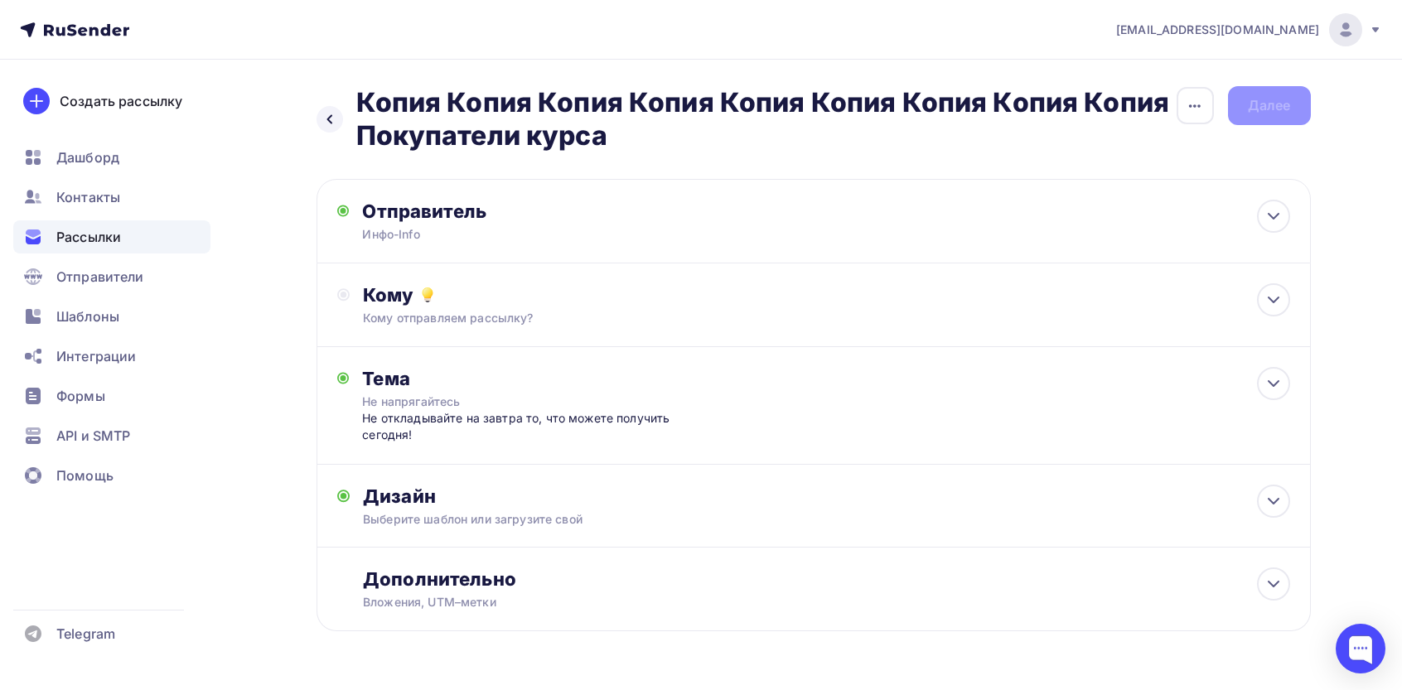
click at [481, 299] on div "Кому" at bounding box center [826, 294] width 927 height 23
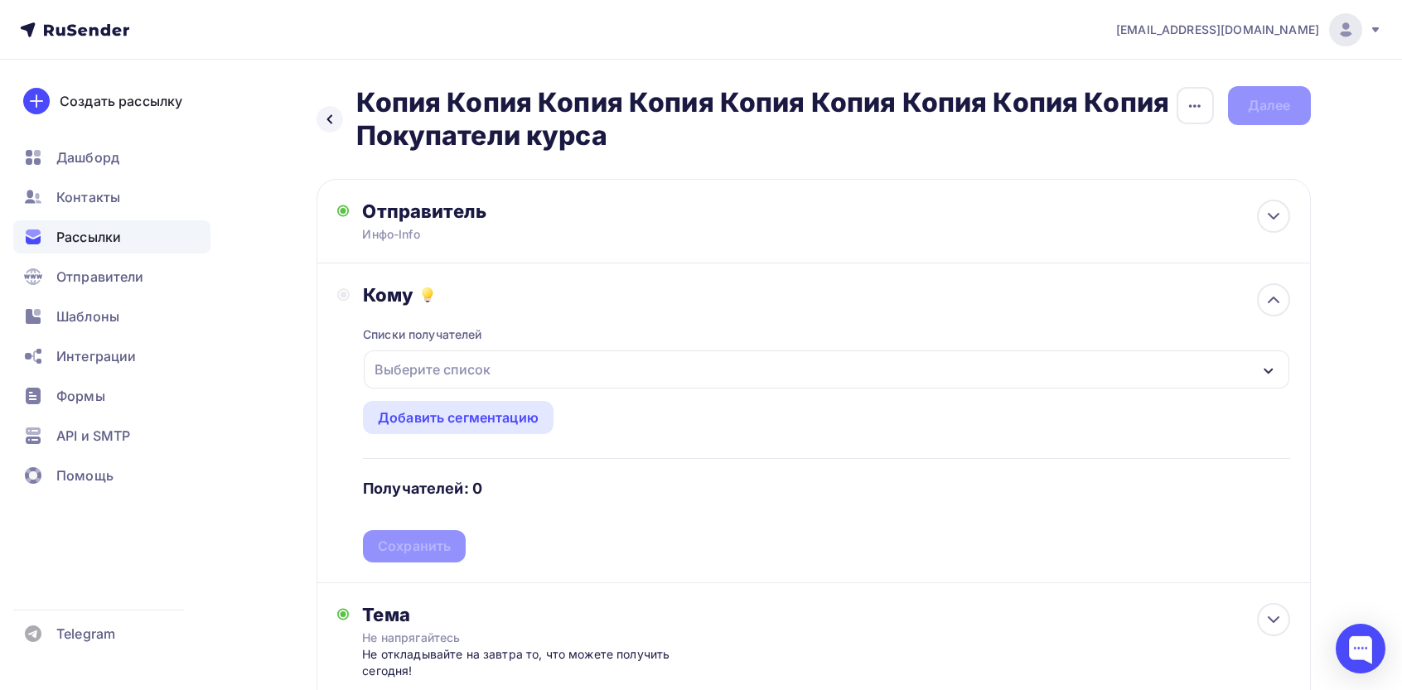
click at [419, 359] on div "Выберите список" at bounding box center [432, 370] width 129 height 30
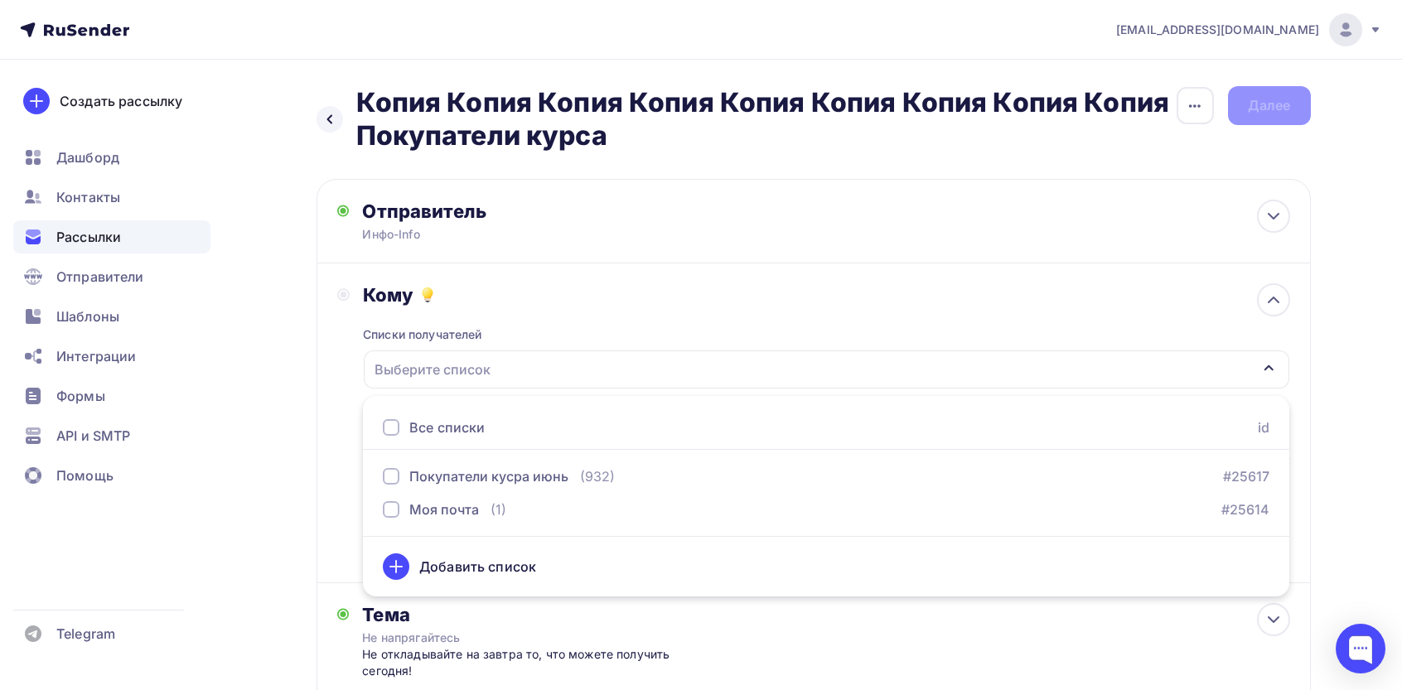
click at [415, 414] on div "Все списки id" at bounding box center [826, 428] width 927 height 44
click at [416, 431] on div "Все списки" at bounding box center [446, 428] width 75 height 20
click at [338, 407] on div "Кому Списки получателей Покупатели кусра июнь Моя почта Все списки id Покупател…" at bounding box center [813, 422] width 953 height 279
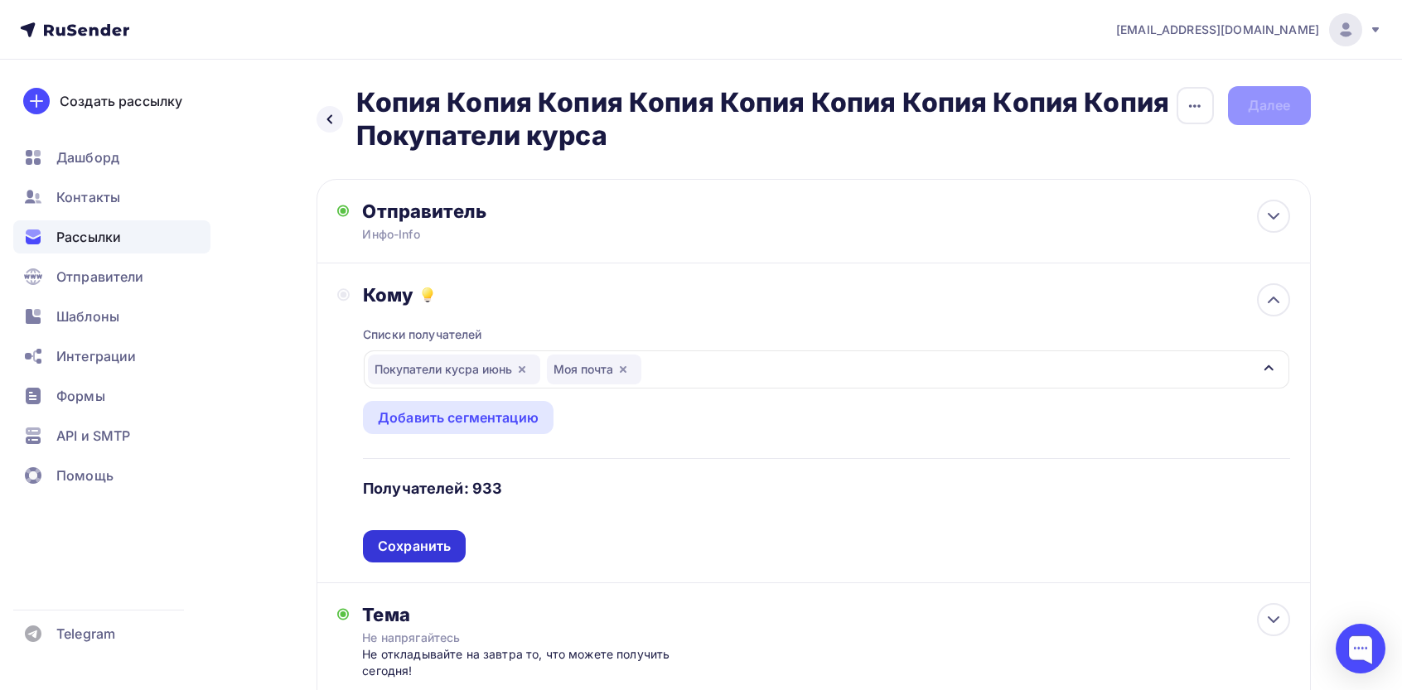
click at [433, 545] on div "Сохранить" at bounding box center [414, 546] width 73 height 19
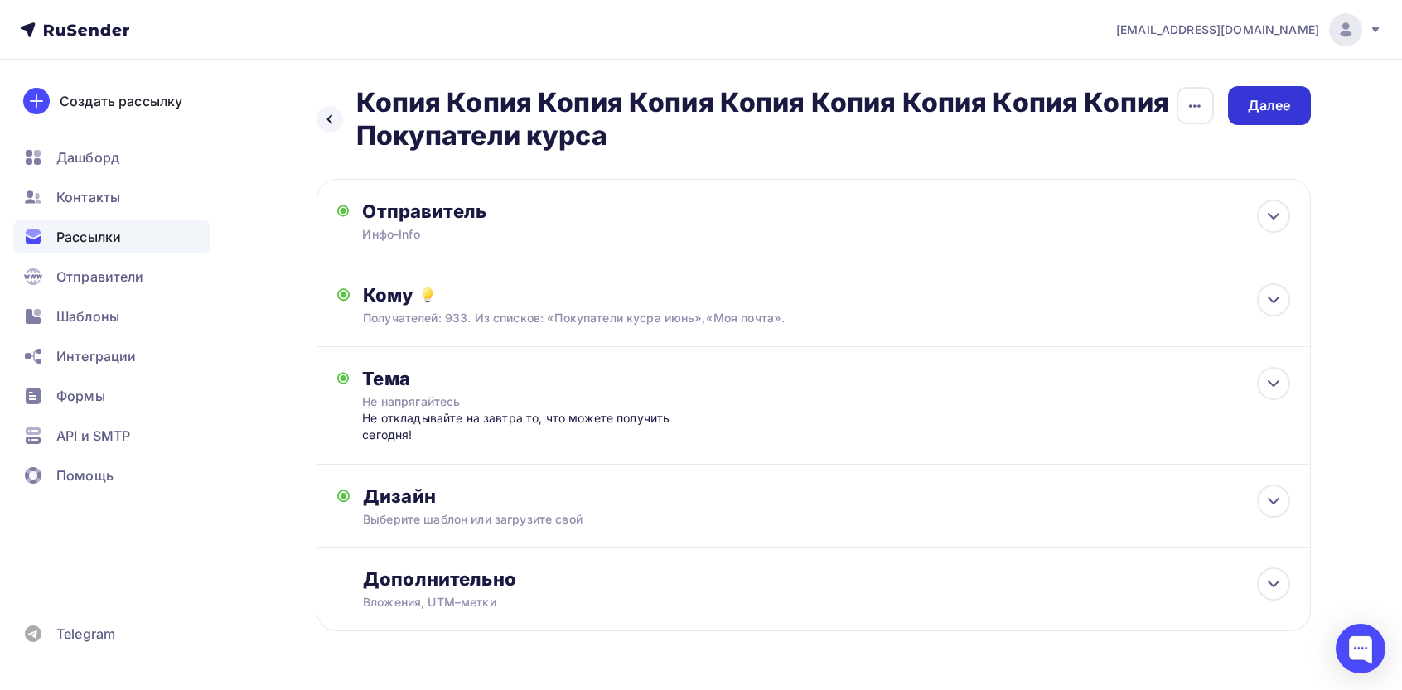
click at [1261, 96] on div "Далее" at bounding box center [1269, 105] width 43 height 19
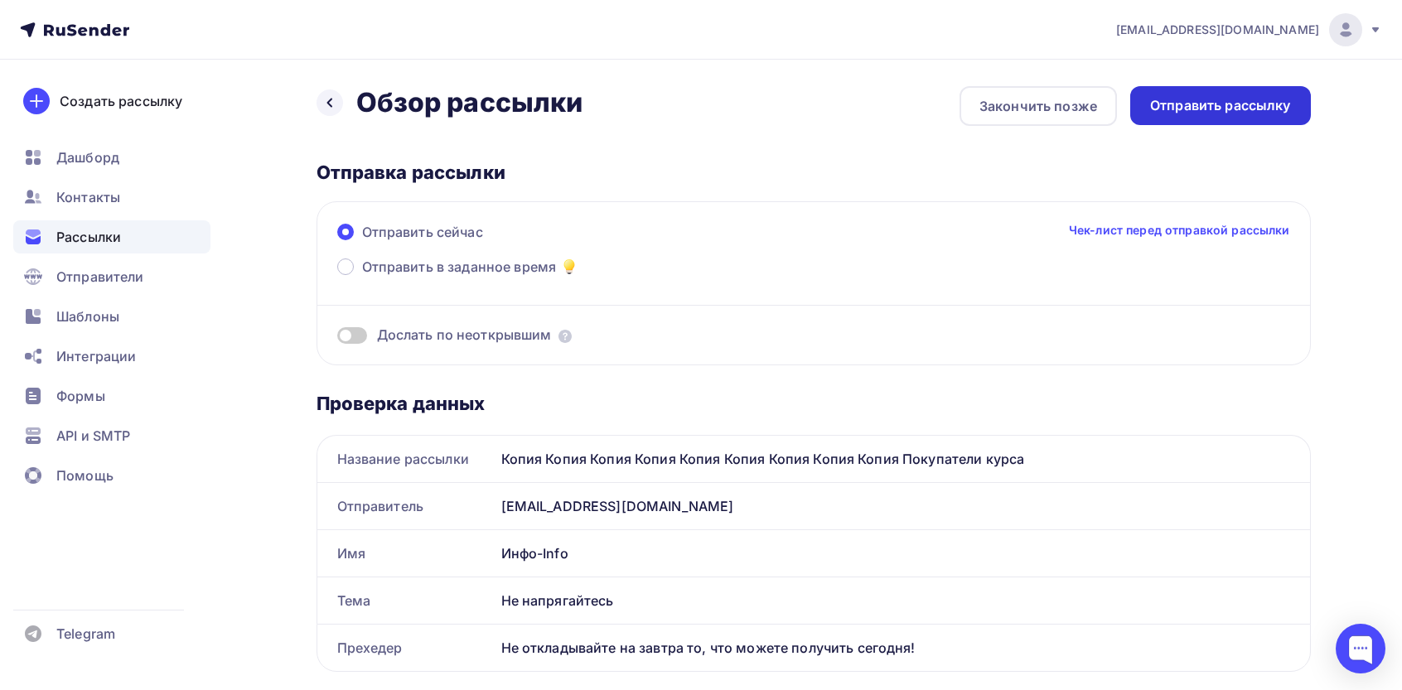
drag, startPoint x: 1188, startPoint y: 107, endPoint x: 1179, endPoint y: 107, distance: 9.1
click at [1179, 107] on div "Отправить рассылку" at bounding box center [1220, 105] width 141 height 19
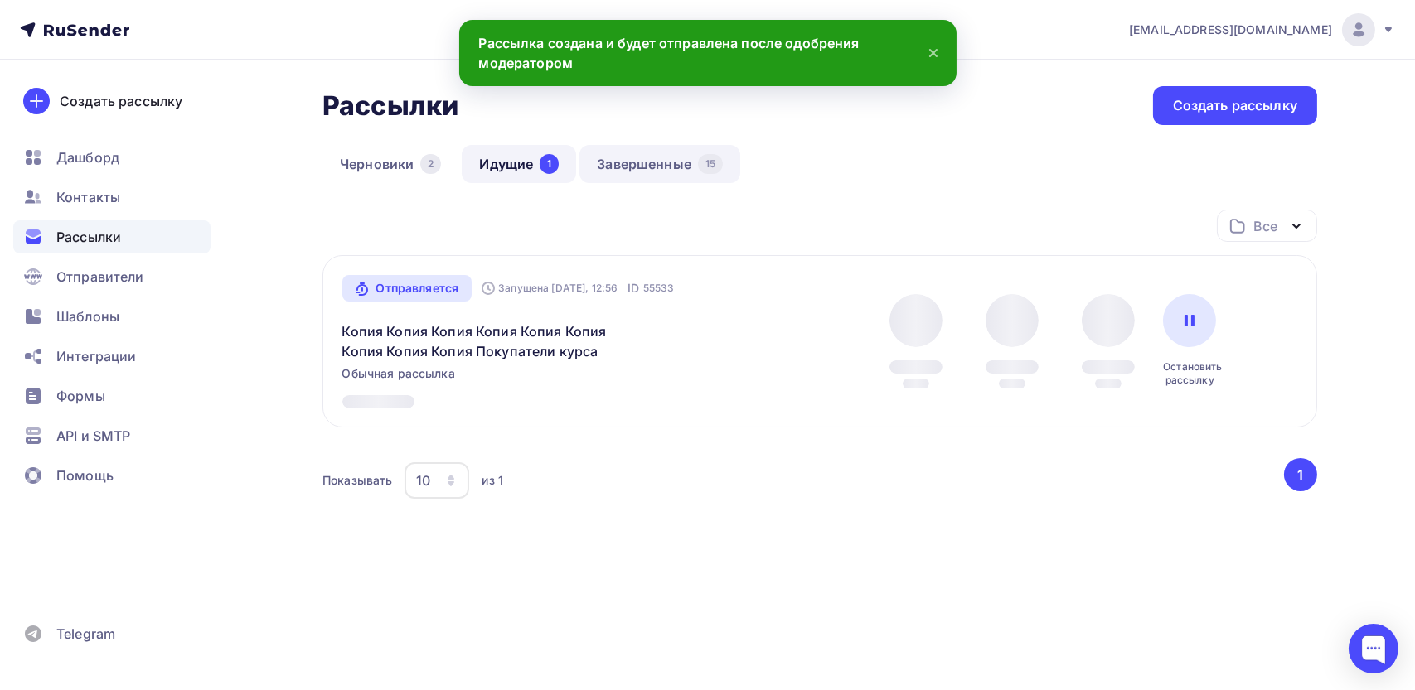
click at [641, 157] on link "Завершенные 15" at bounding box center [659, 164] width 161 height 38
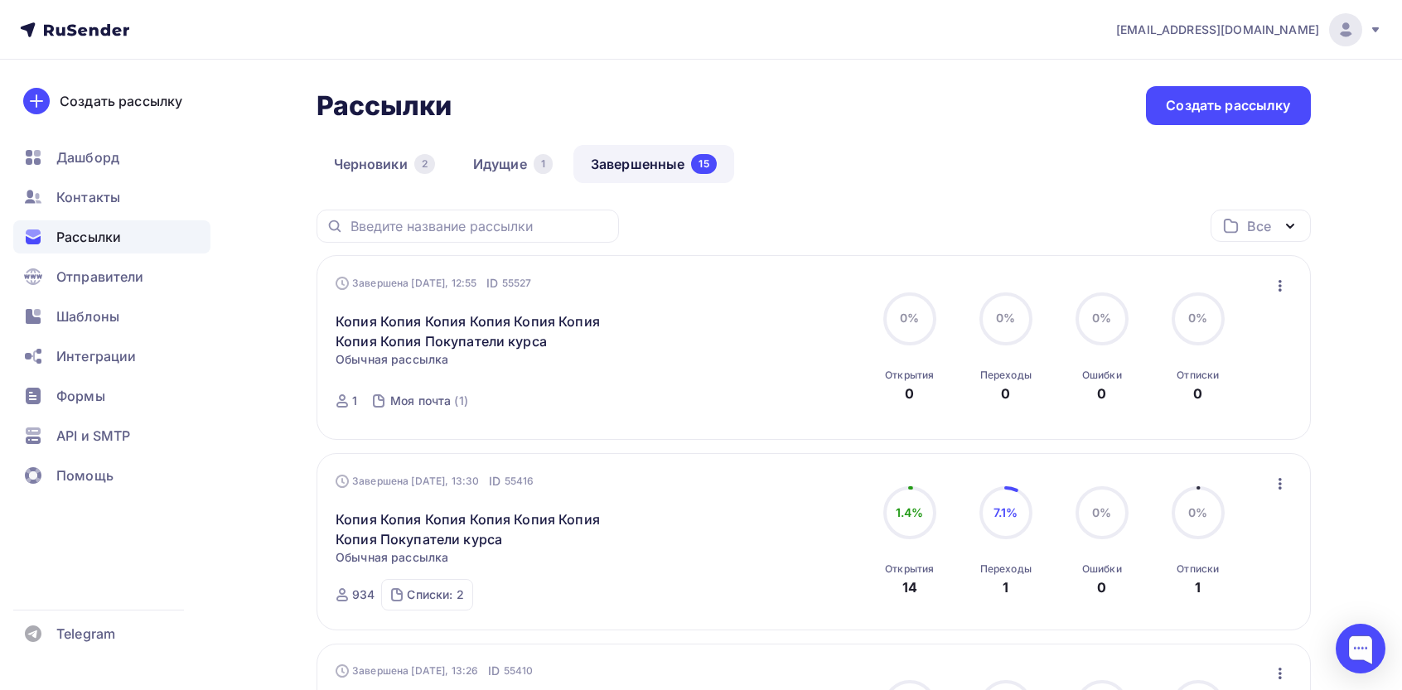
click at [1283, 286] on icon "button" at bounding box center [1281, 286] width 20 height 20
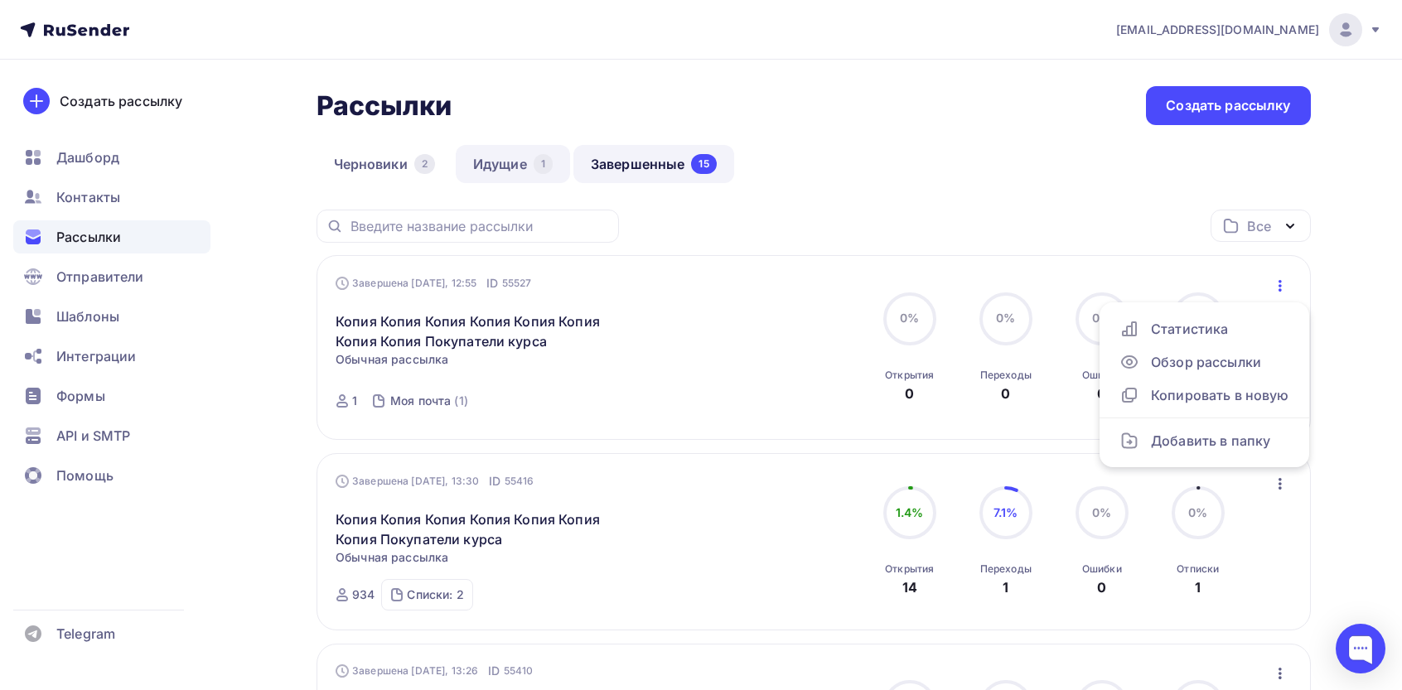
click at [512, 167] on link "Идущие 1" at bounding box center [513, 164] width 114 height 38
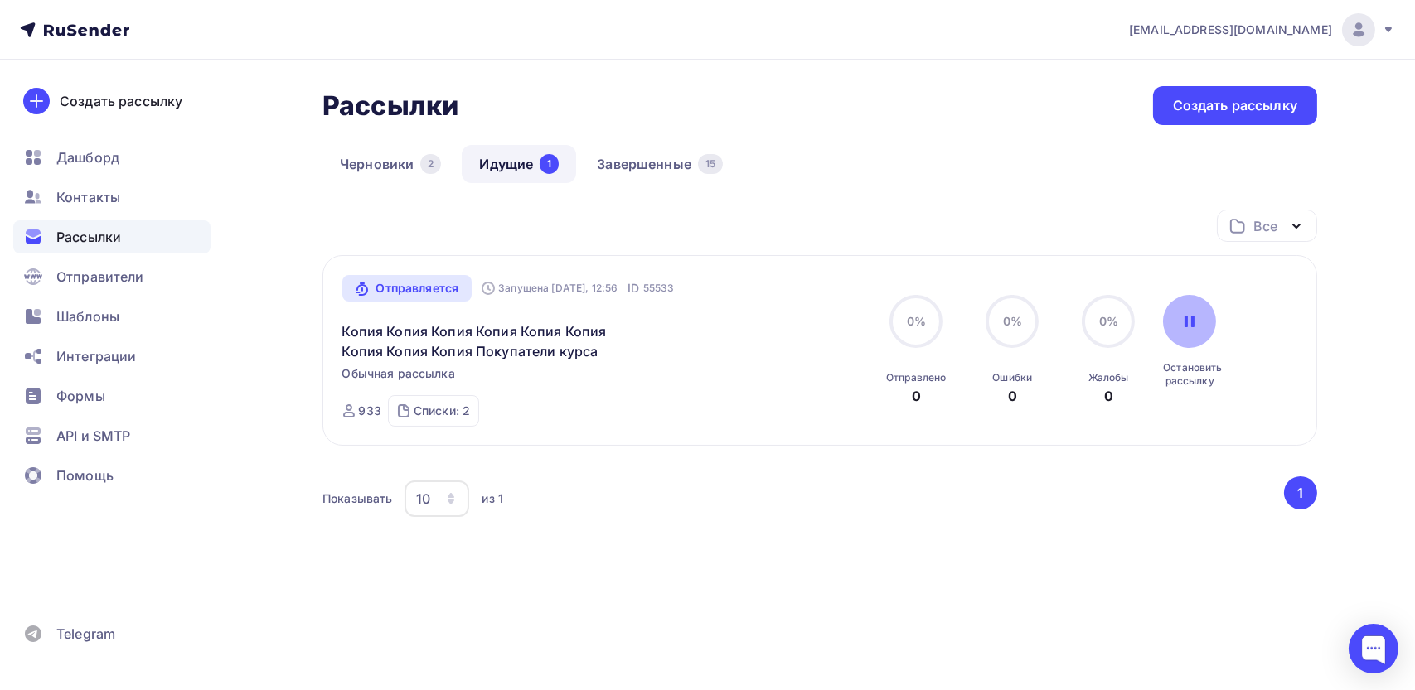
click at [1210, 324] on div at bounding box center [1189, 321] width 53 height 53
drag, startPoint x: 1210, startPoint y: 328, endPoint x: 1077, endPoint y: 260, distance: 149.0
click at [1210, 328] on div at bounding box center [1189, 321] width 53 height 53
